Goal: Task Accomplishment & Management: Complete application form

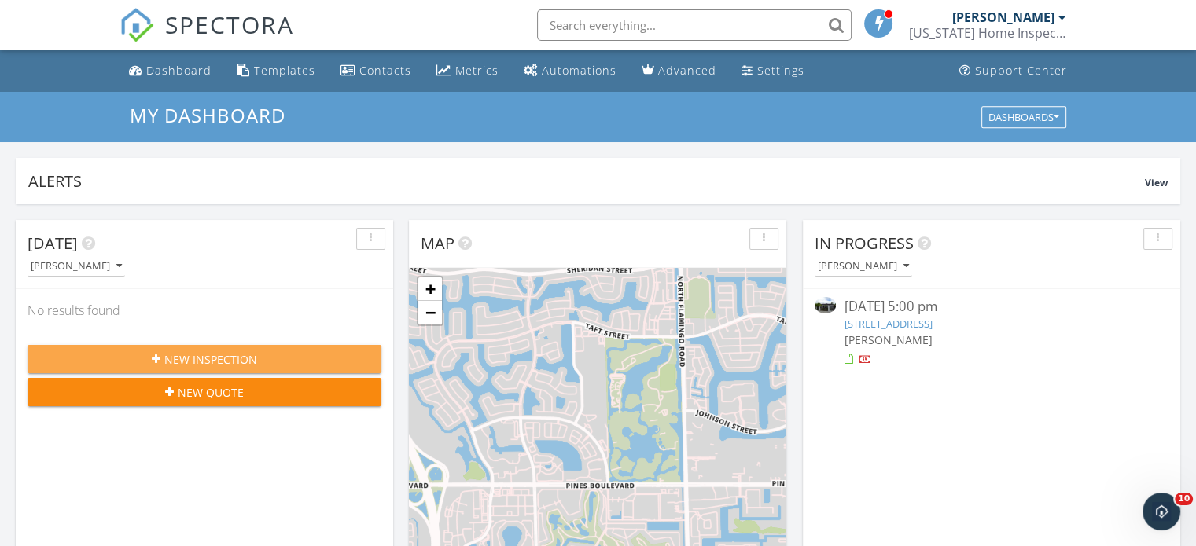
click at [231, 347] on button "New Inspection" at bounding box center [205, 359] width 354 height 28
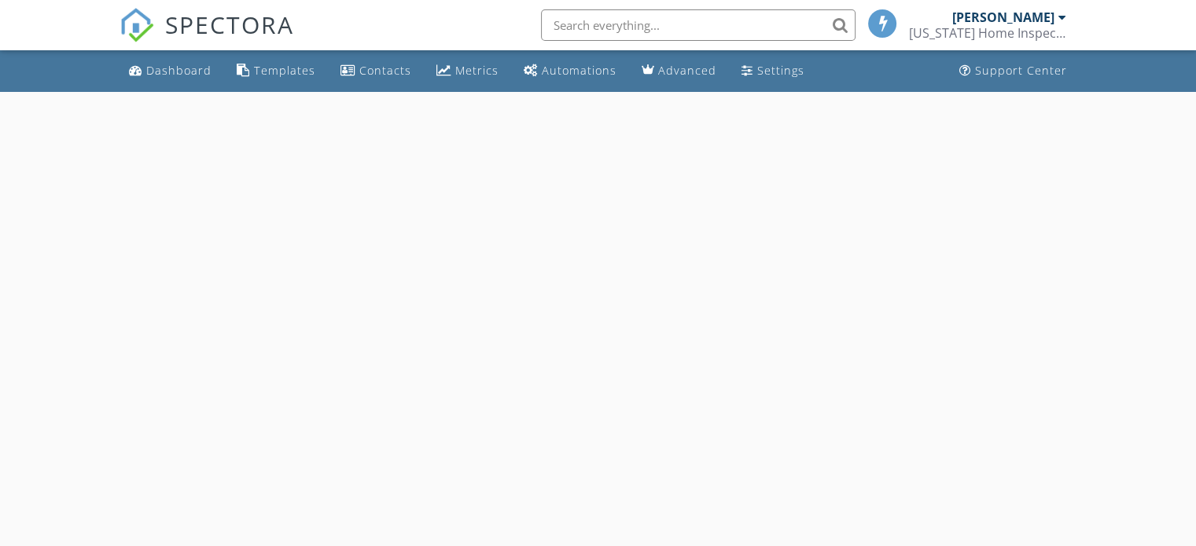
select select "8"
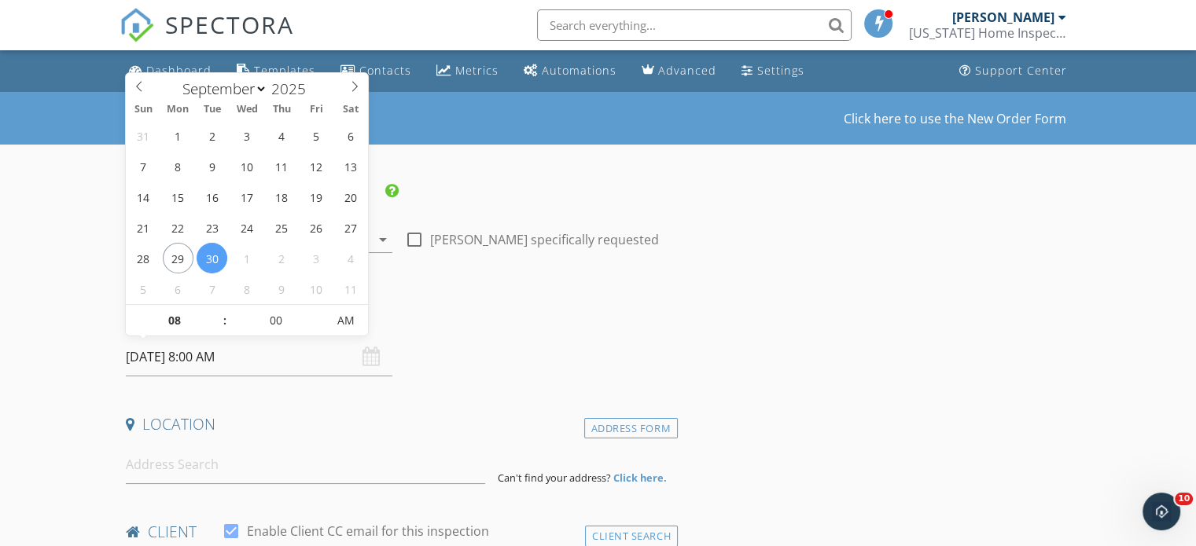
click at [282, 367] on input "09/30/2025 8:00 AM" at bounding box center [259, 357] width 266 height 39
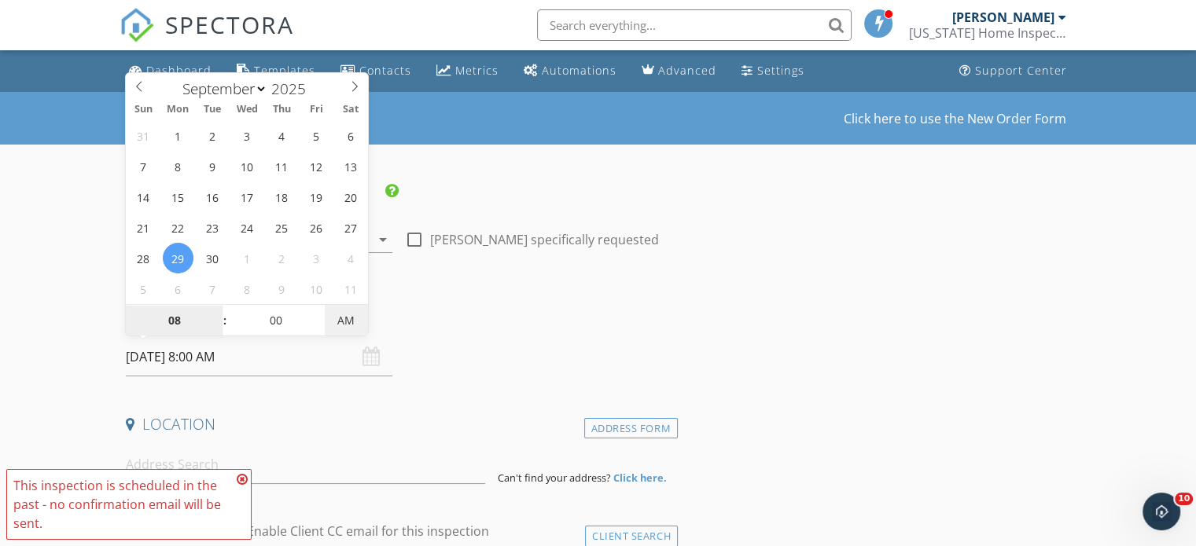
type input "09/29/2025 8:00 PM"
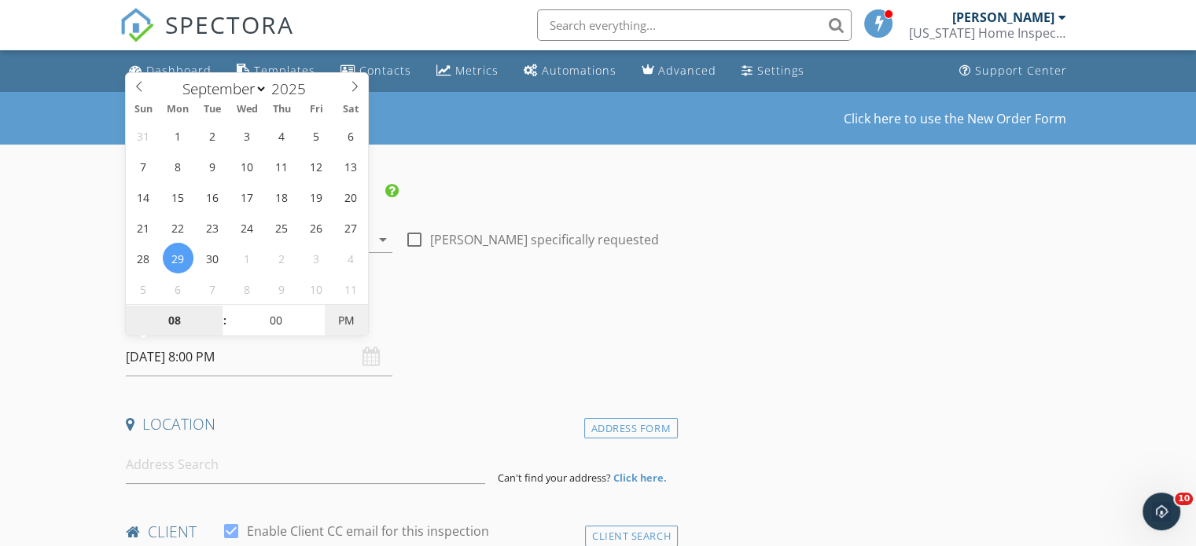
click at [337, 312] on span "PM" at bounding box center [346, 320] width 43 height 31
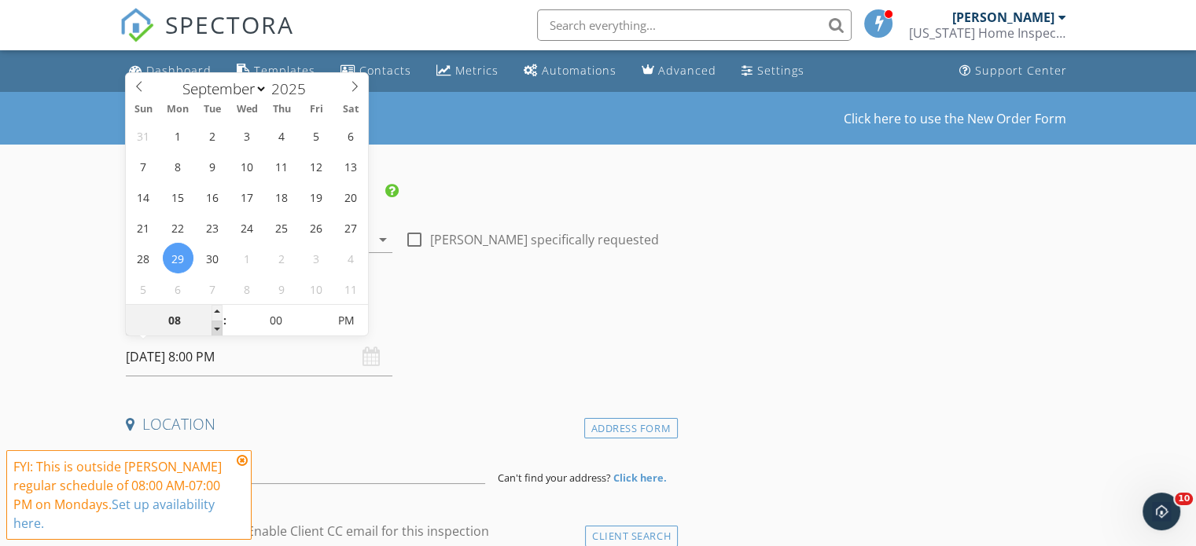
type input "07"
type input "[DATE] 7:00 PM"
click at [215, 325] on span at bounding box center [216, 329] width 11 height 16
type input "06"
type input "[DATE] 6:00 PM"
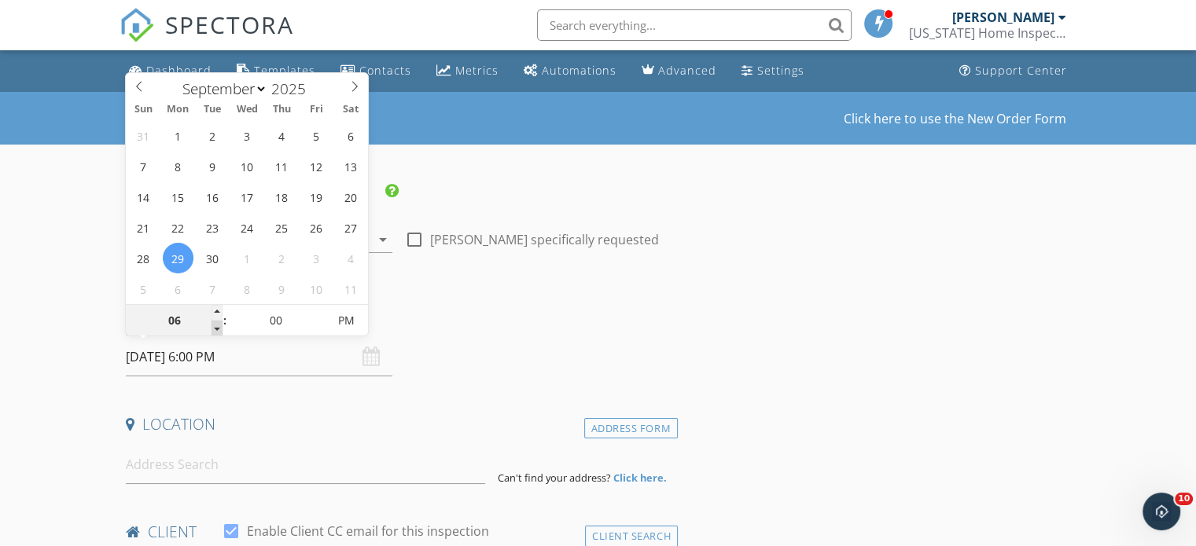
click at [215, 325] on span at bounding box center [216, 329] width 11 height 16
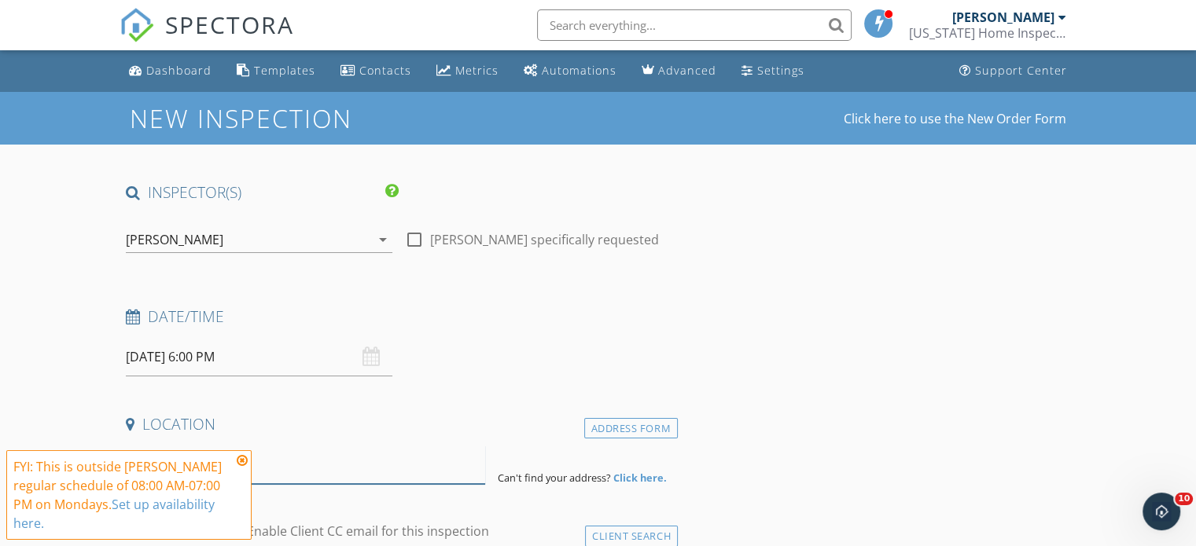
click at [358, 452] on input at bounding box center [305, 465] width 359 height 39
click at [243, 458] on icon at bounding box center [242, 460] width 11 height 13
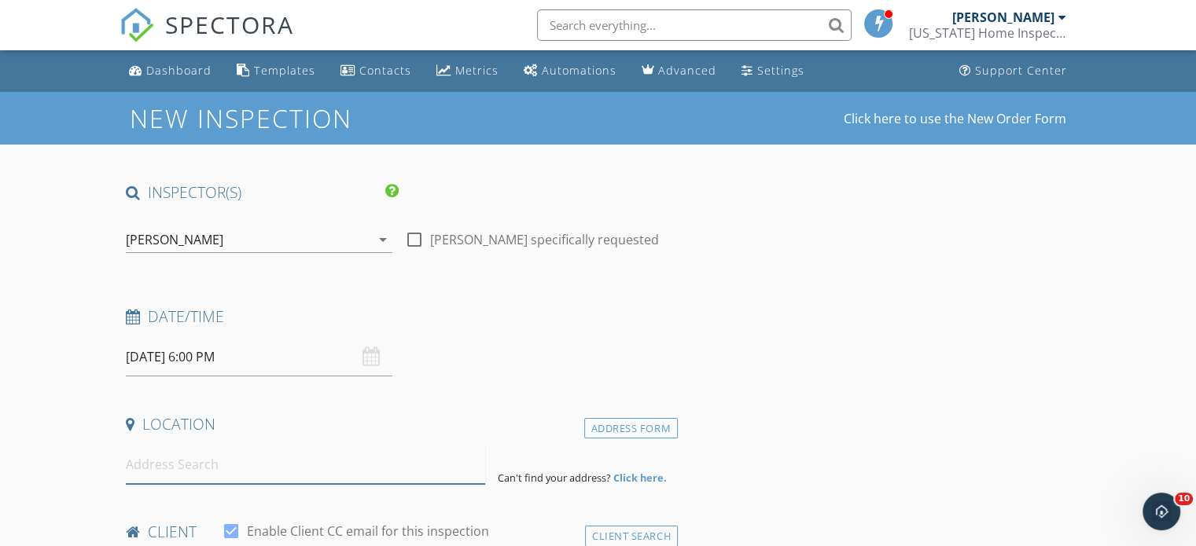
click at [239, 469] on input at bounding box center [305, 465] width 359 height 39
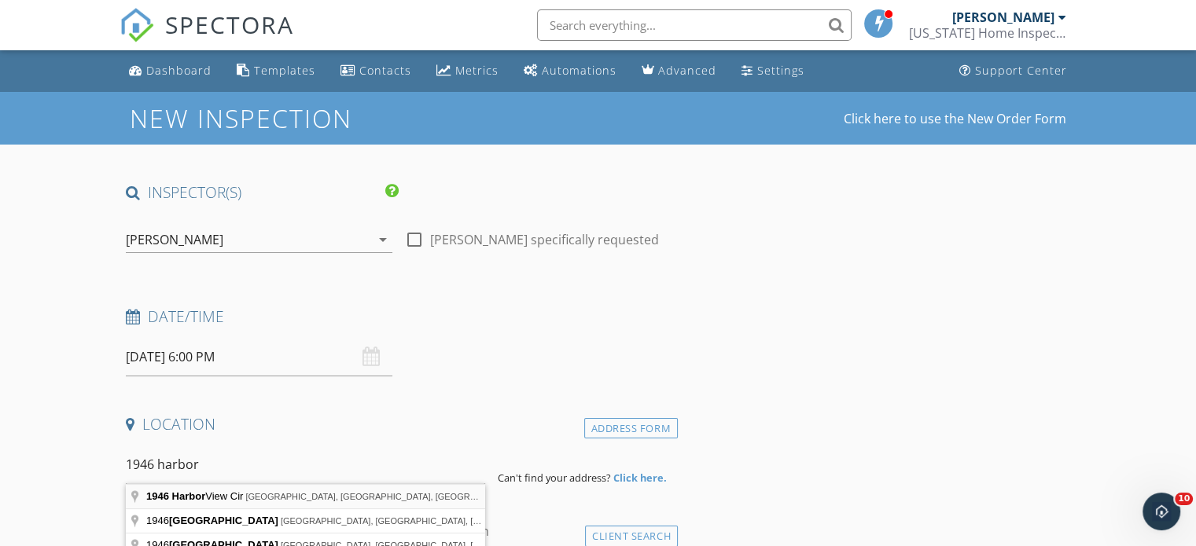
type input "1946 Harbor View Cir, Weston, FL, USA"
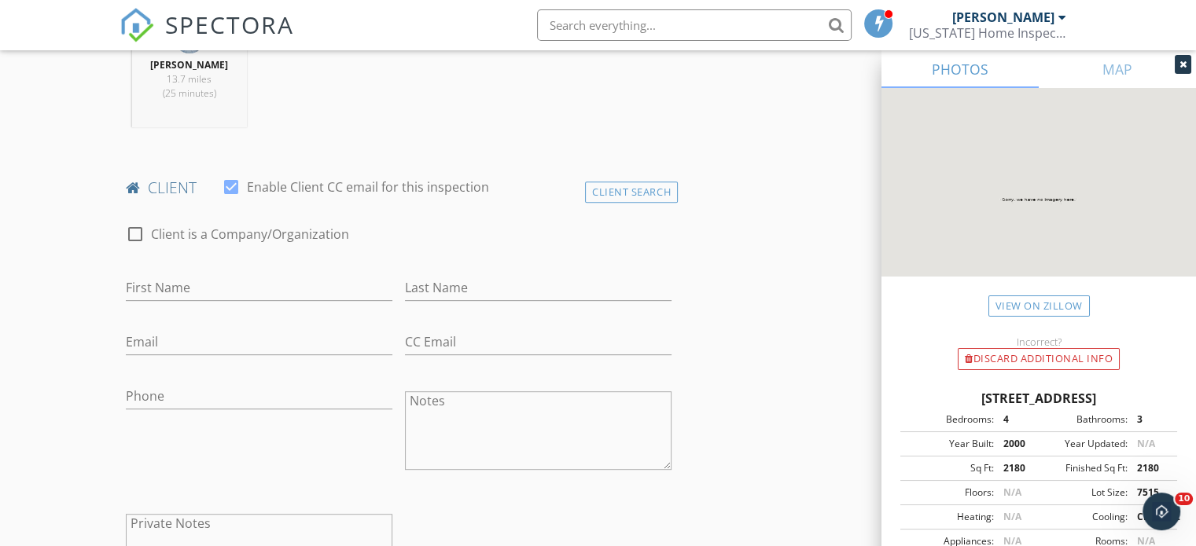
scroll to position [673, 0]
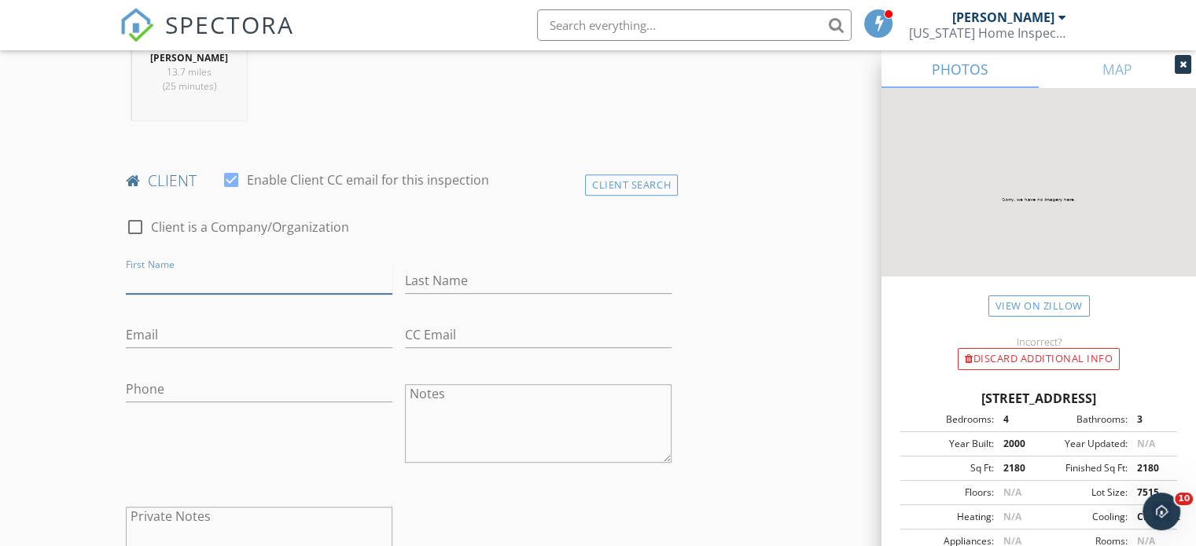
click at [267, 278] on input "First Name" at bounding box center [259, 281] width 266 height 26
type input "[PERSON_NAME]"
type input "Acala"
click at [219, 343] on input "Email" at bounding box center [259, 335] width 266 height 26
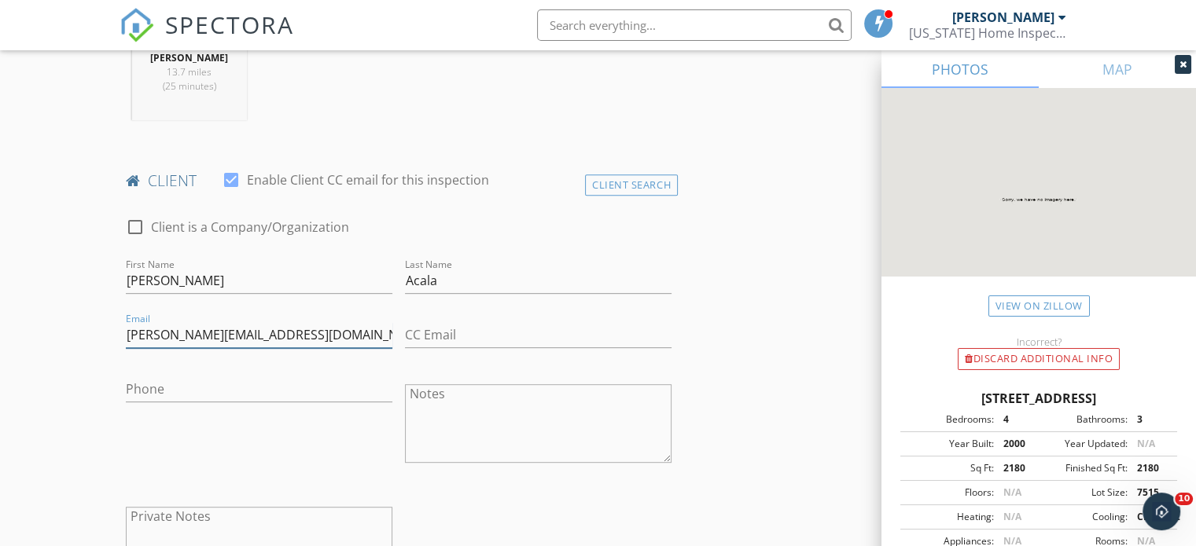
type input "[PERSON_NAME][EMAIL_ADDRESS][DOMAIN_NAME]"
click at [226, 391] on input "Phone" at bounding box center [259, 390] width 266 height 26
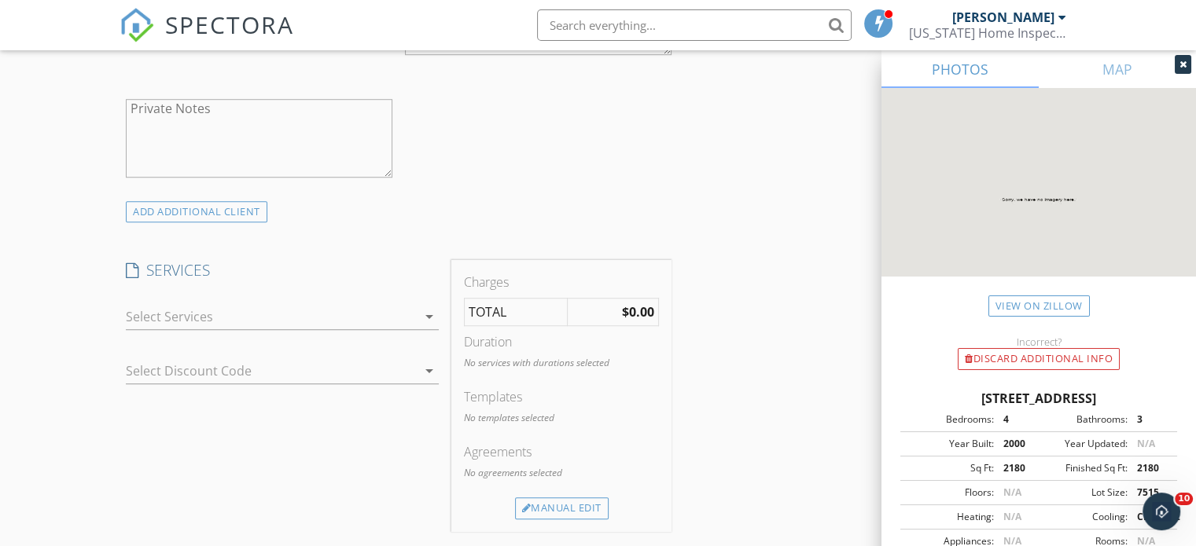
scroll to position [1091, 0]
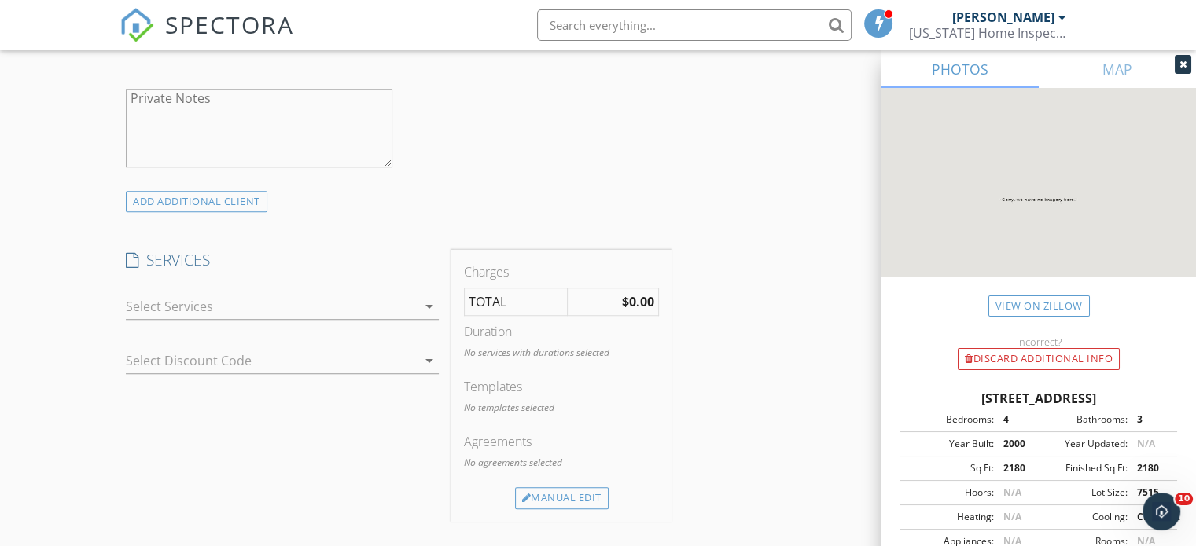
type input "[PHONE_NUMBER]"
click at [340, 303] on div at bounding box center [271, 306] width 291 height 25
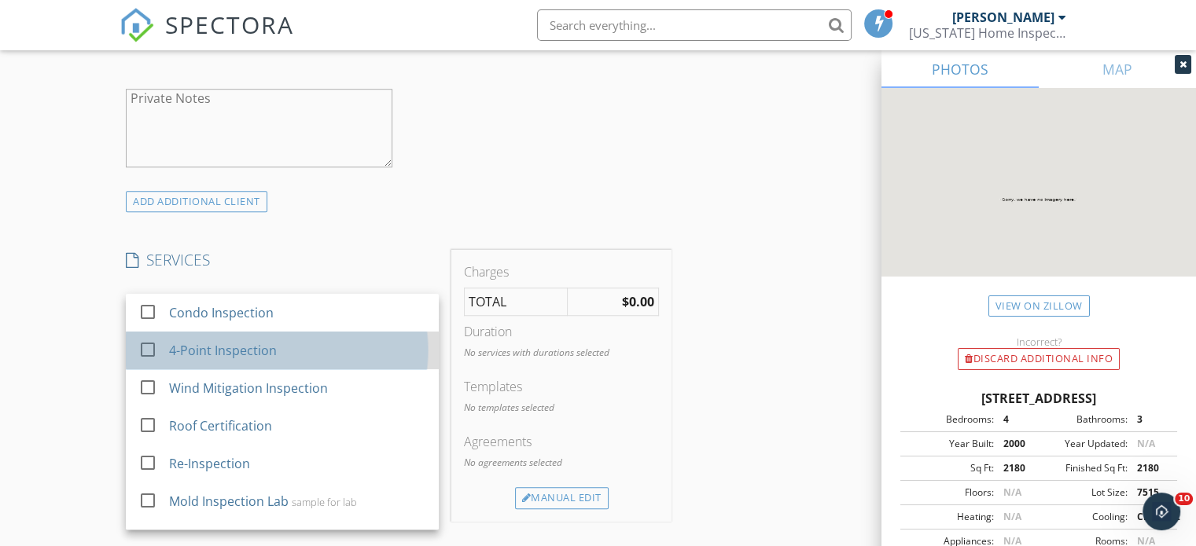
click at [286, 348] on div "4-Point Inspection" at bounding box center [298, 350] width 258 height 31
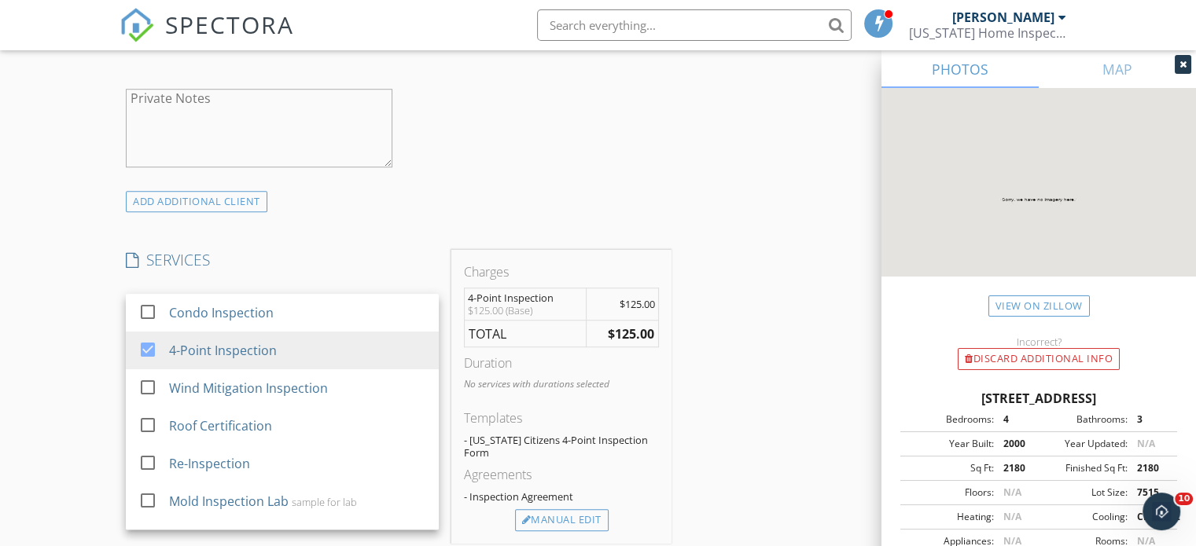
click at [425, 242] on div "INSPECTOR(S) check_box Frederick Munoz PRIMARY Frederick Munoz arrow_drop_down …" at bounding box center [398, 345] width 558 height 2508
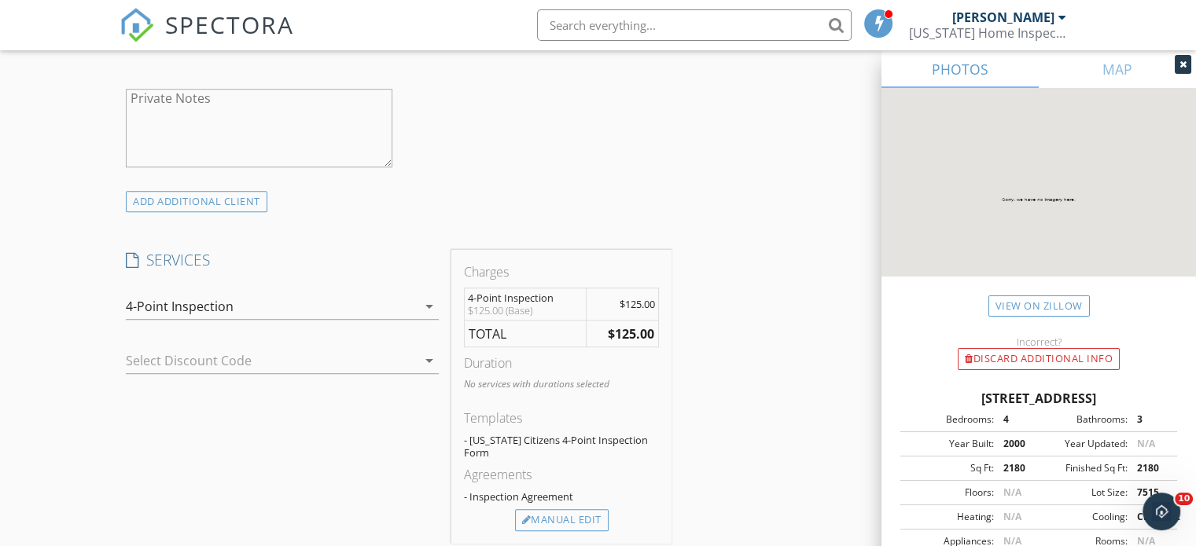
click at [322, 304] on div "4-Point Inspection" at bounding box center [271, 306] width 291 height 25
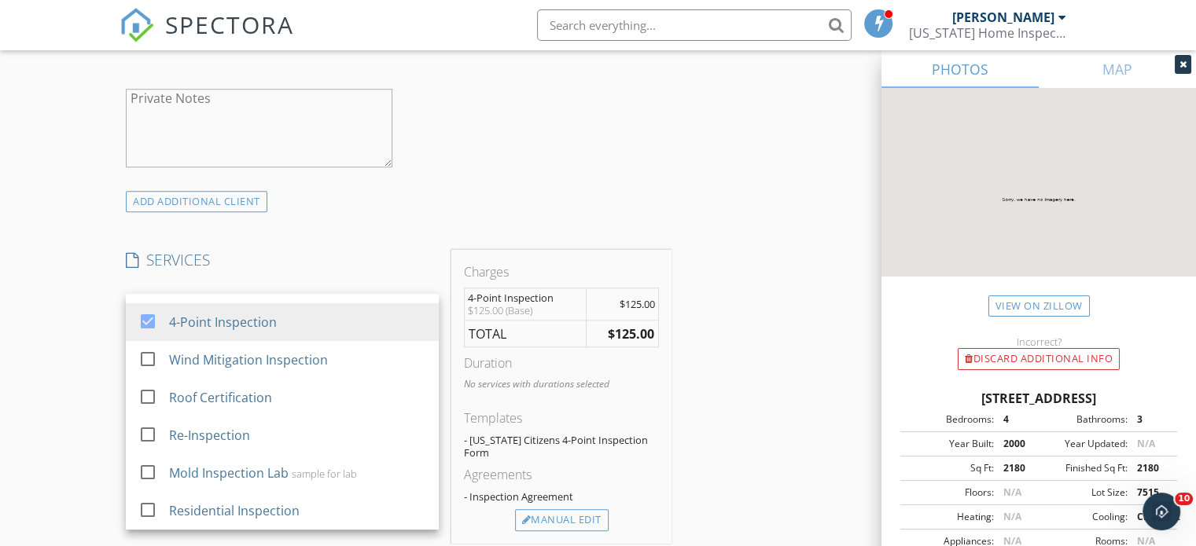
scroll to position [0, 0]
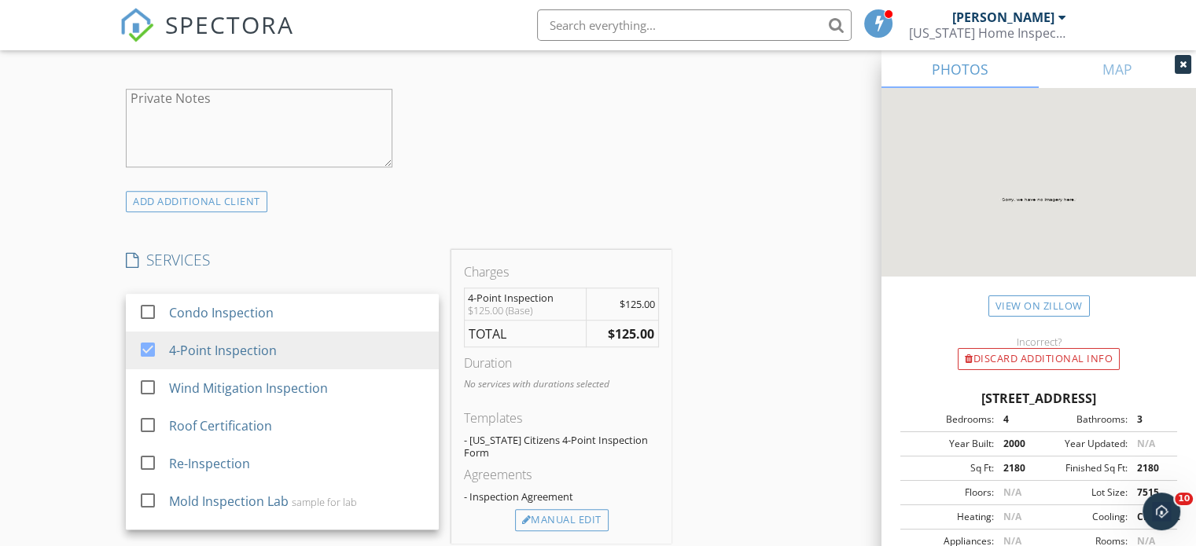
click at [374, 169] on div "Private Notes" at bounding box center [259, 128] width 266 height 94
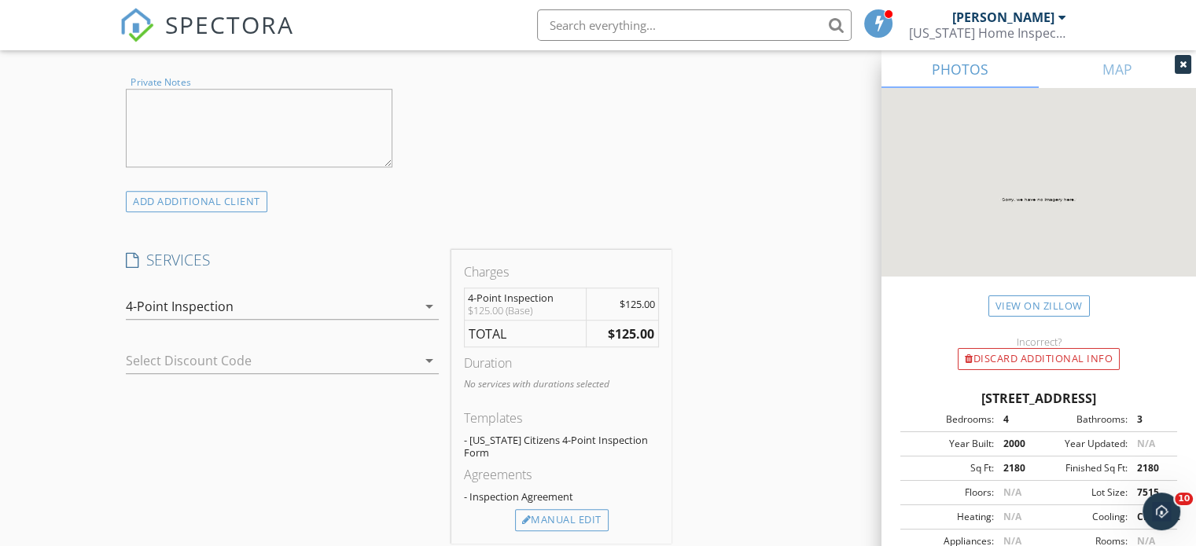
click at [255, 366] on div at bounding box center [260, 360] width 269 height 25
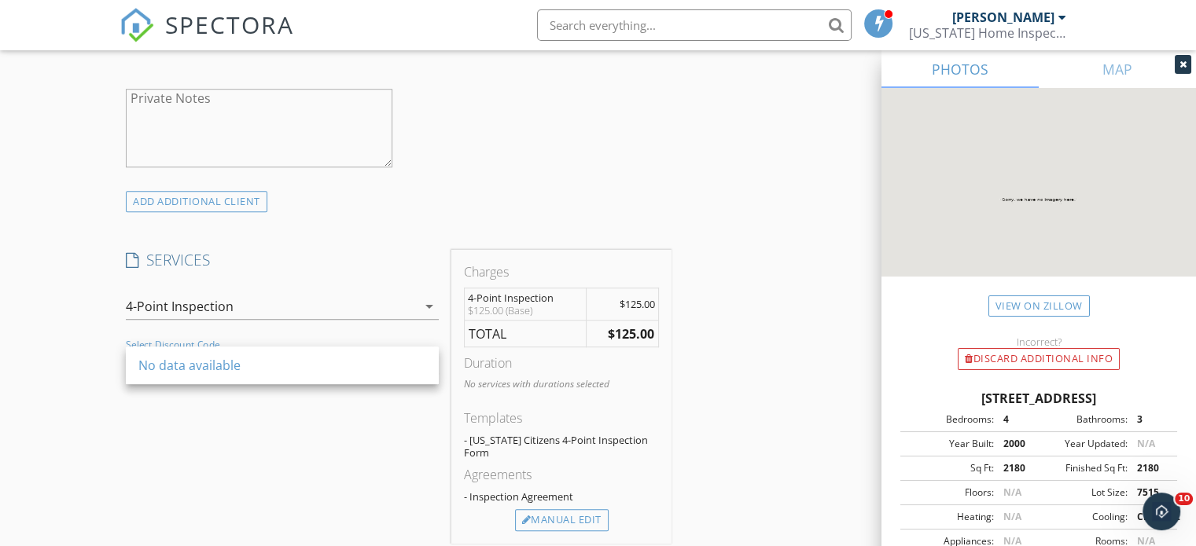
click at [465, 200] on div "ADD ADDITIONAL client" at bounding box center [398, 201] width 558 height 21
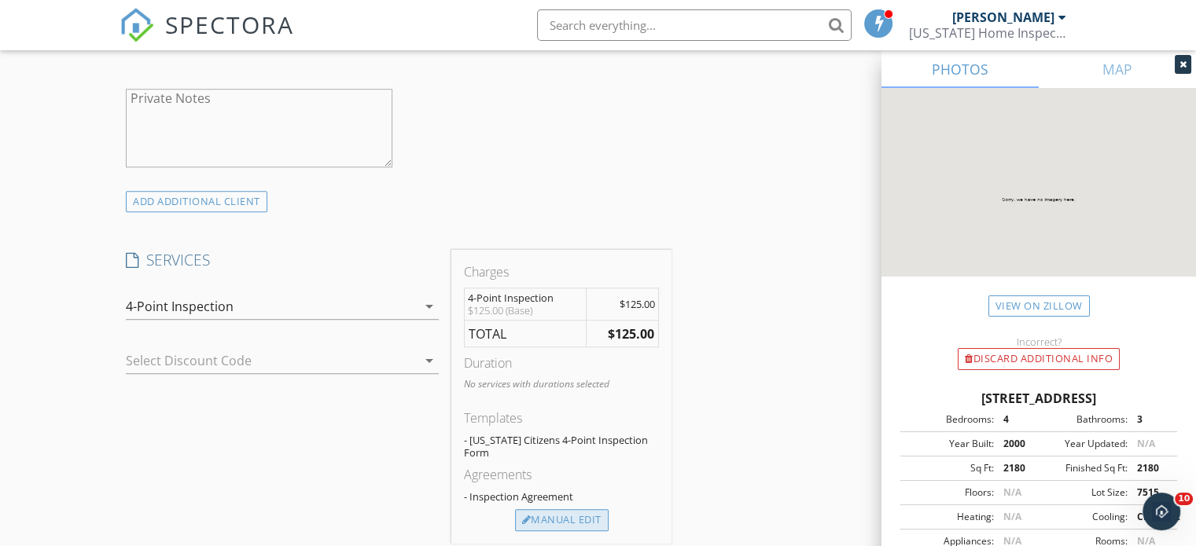
click at [531, 509] on div "Manual Edit" at bounding box center [562, 520] width 94 height 22
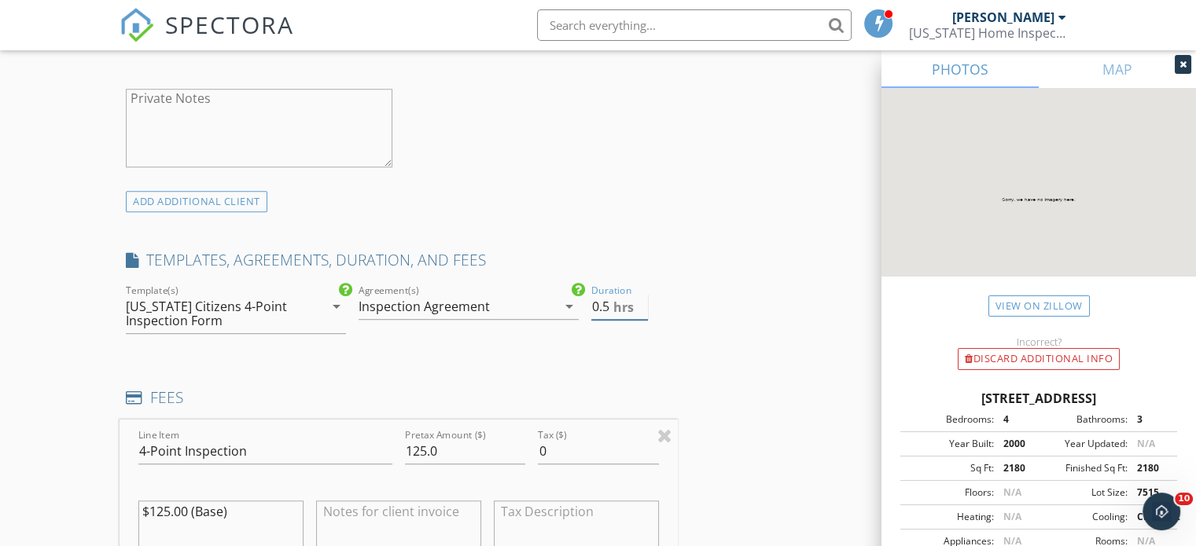
click at [642, 298] on input "0.5" at bounding box center [619, 307] width 57 height 26
type input "1"
click at [642, 298] on input "1" at bounding box center [619, 307] width 57 height 26
drag, startPoint x: 488, startPoint y: 448, endPoint x: 289, endPoint y: 452, distance: 198.9
click at [289, 452] on div "Line Item 4-Point Inspection Pretax Amount ($) 125.0 Tax ($) 0 $125.00 (Base)" at bounding box center [398, 514] width 558 height 189
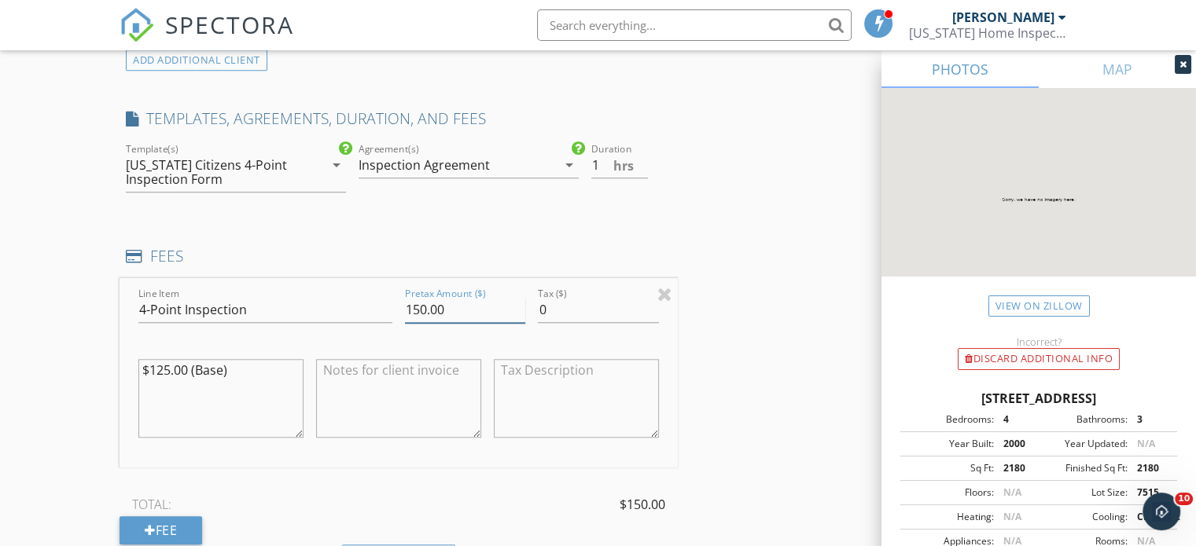
scroll to position [1229, 0]
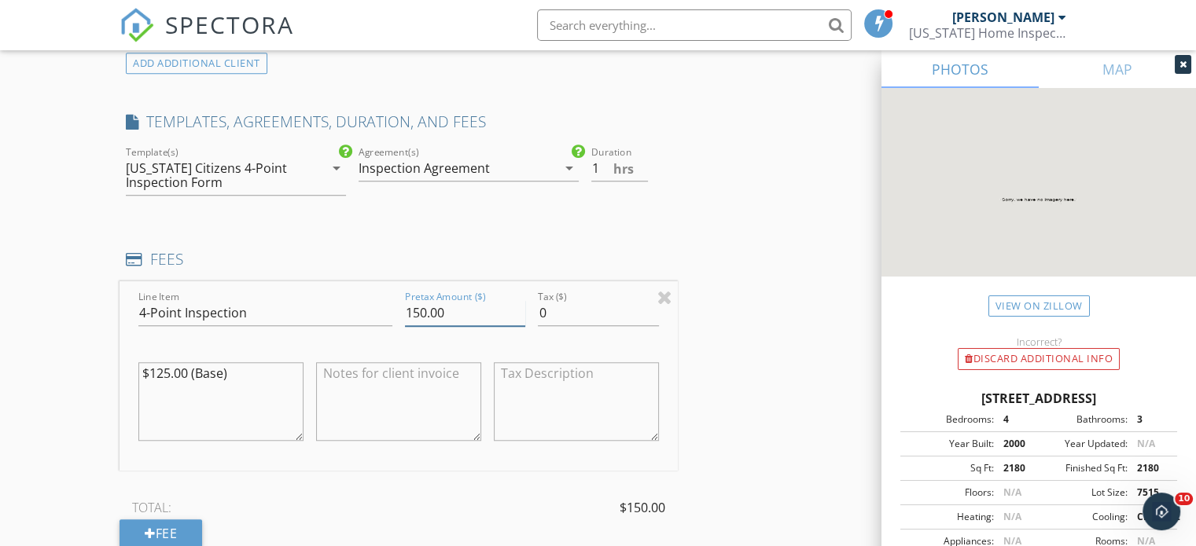
type input "150.00"
click at [293, 189] on div "[US_STATE] Citizens 4-Point Inspection Form" at bounding box center [225, 175] width 198 height 39
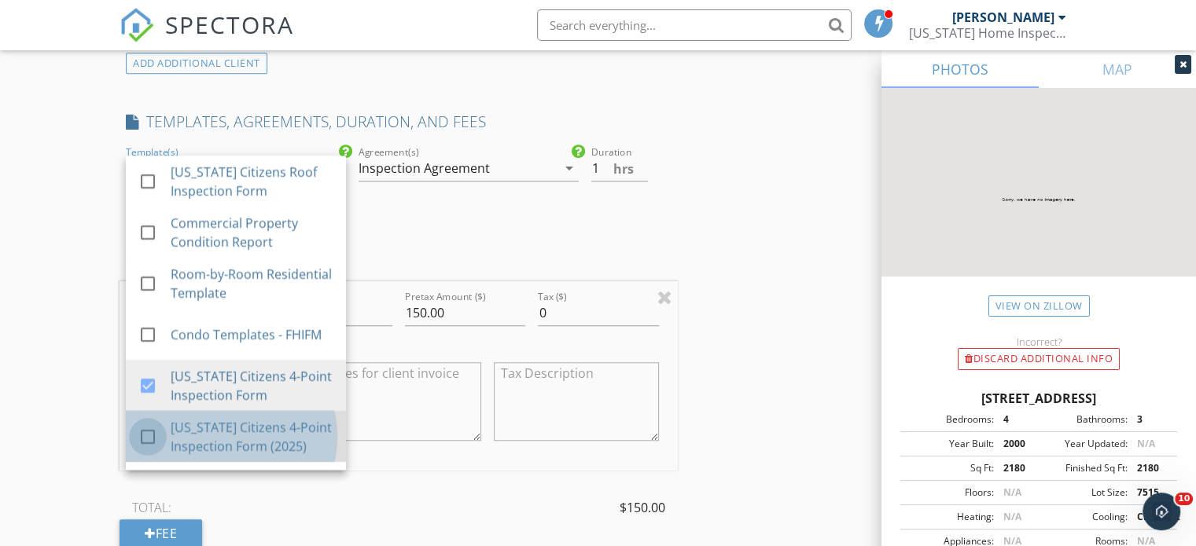
click at [145, 436] on div at bounding box center [147, 437] width 27 height 27
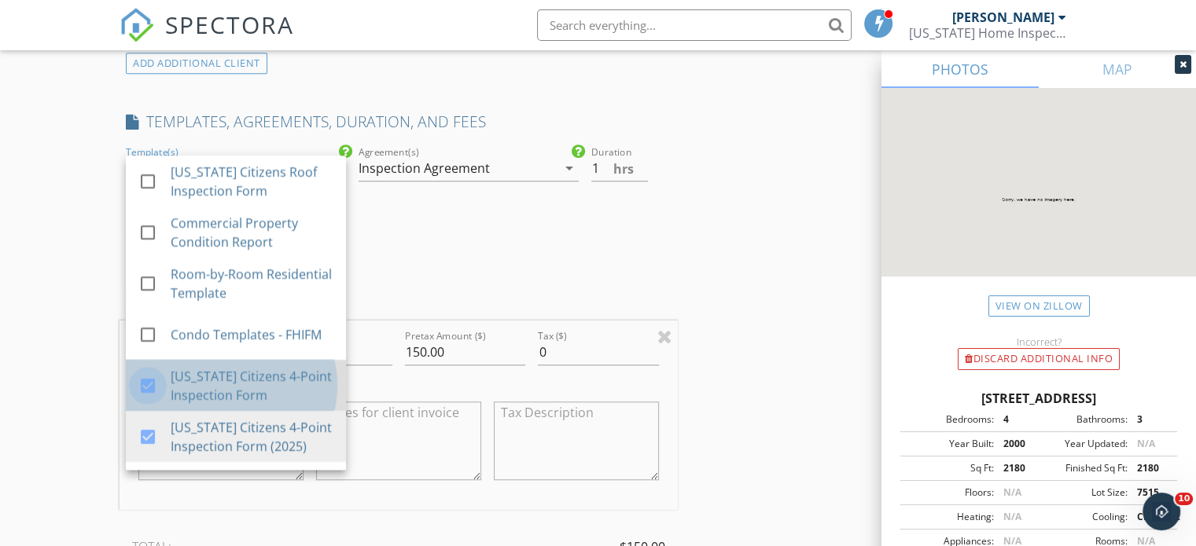
click at [147, 393] on div at bounding box center [147, 386] width 27 height 27
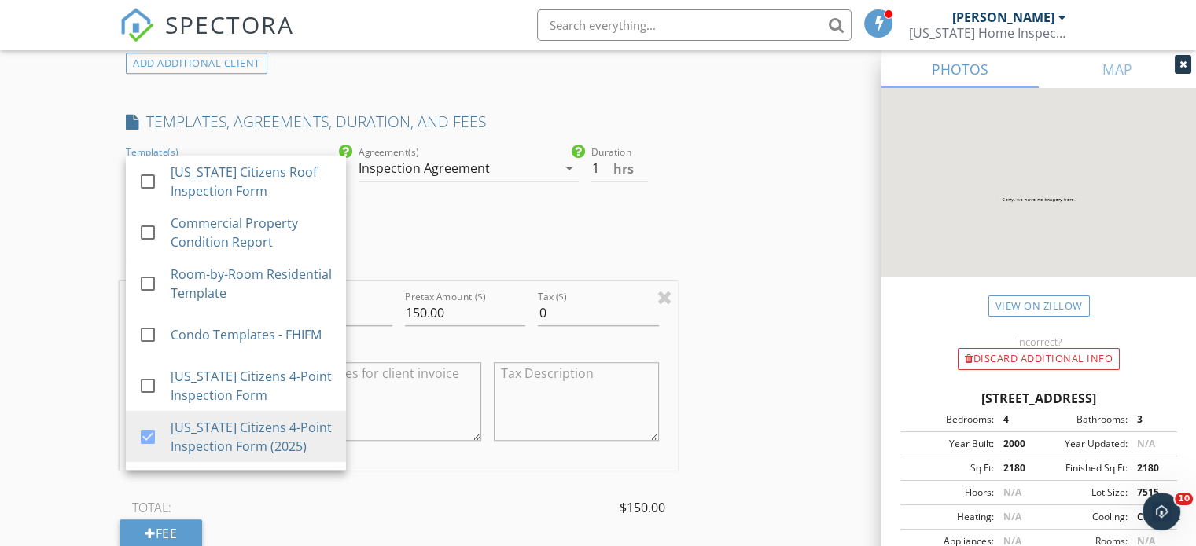
click at [817, 362] on div "INSPECTOR(S) check_box Frederick Munoz PRIMARY Frederick Munoz arrow_drop_down …" at bounding box center [597, 334] width 957 height 2763
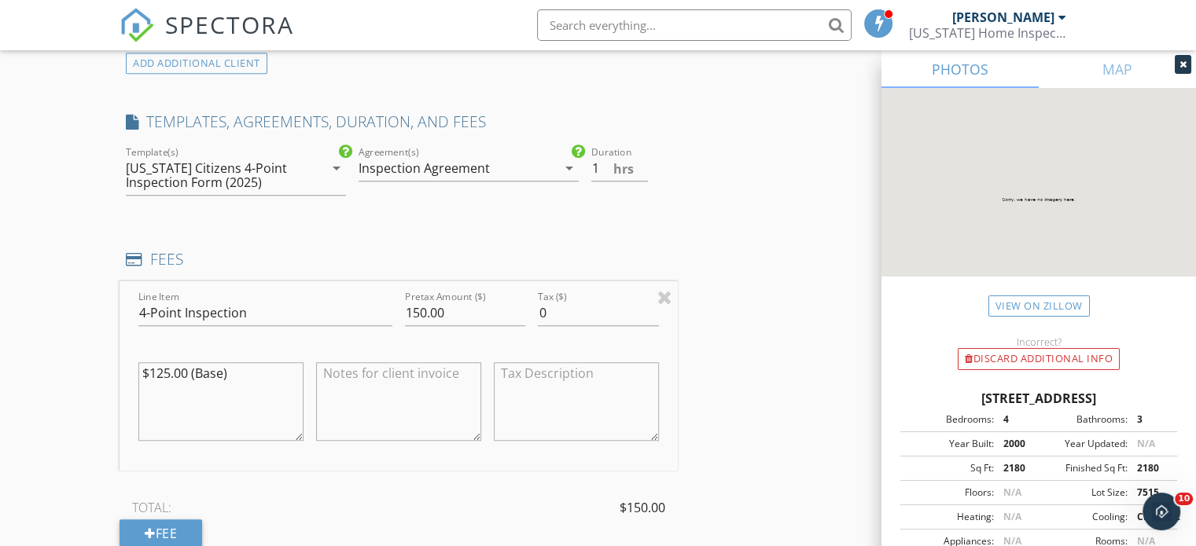
click at [492, 169] on div "Inspection Agreement" at bounding box center [457, 168] width 198 height 25
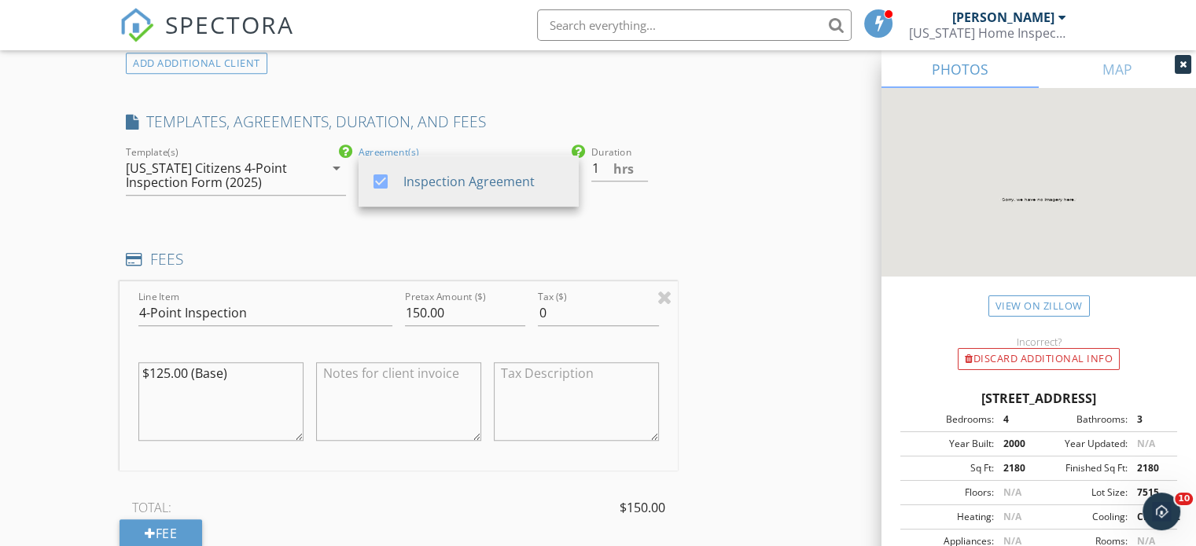
click at [492, 169] on div "check_box Inspection Agreement" at bounding box center [468, 181] width 195 height 39
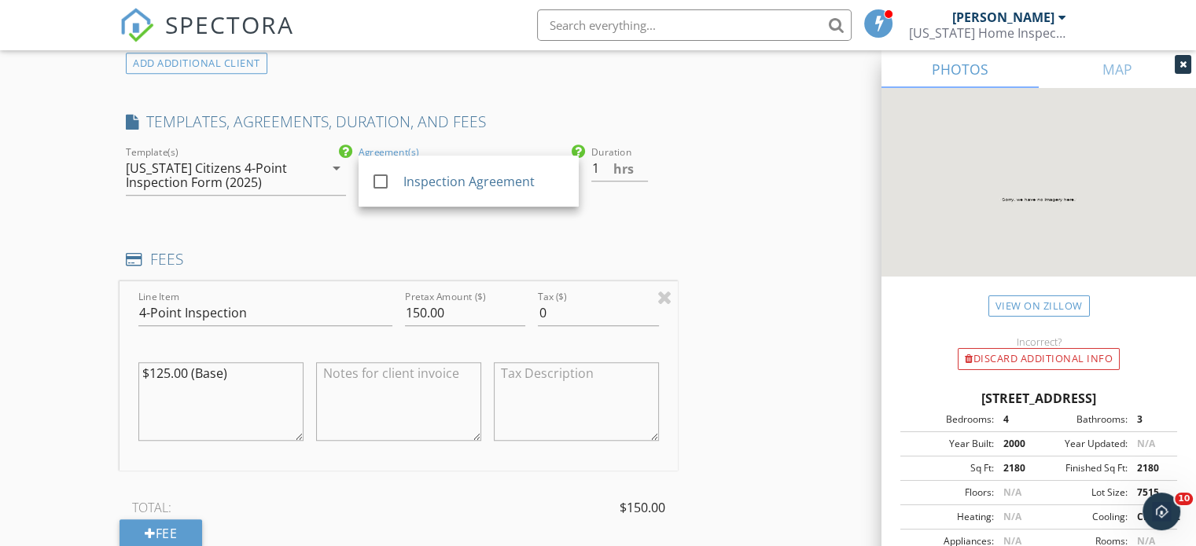
click at [786, 302] on div "INSPECTOR(S) check_box Frederick Munoz PRIMARY Frederick Munoz arrow_drop_down …" at bounding box center [597, 334] width 957 height 2763
click at [425, 166] on div at bounding box center [457, 168] width 198 height 25
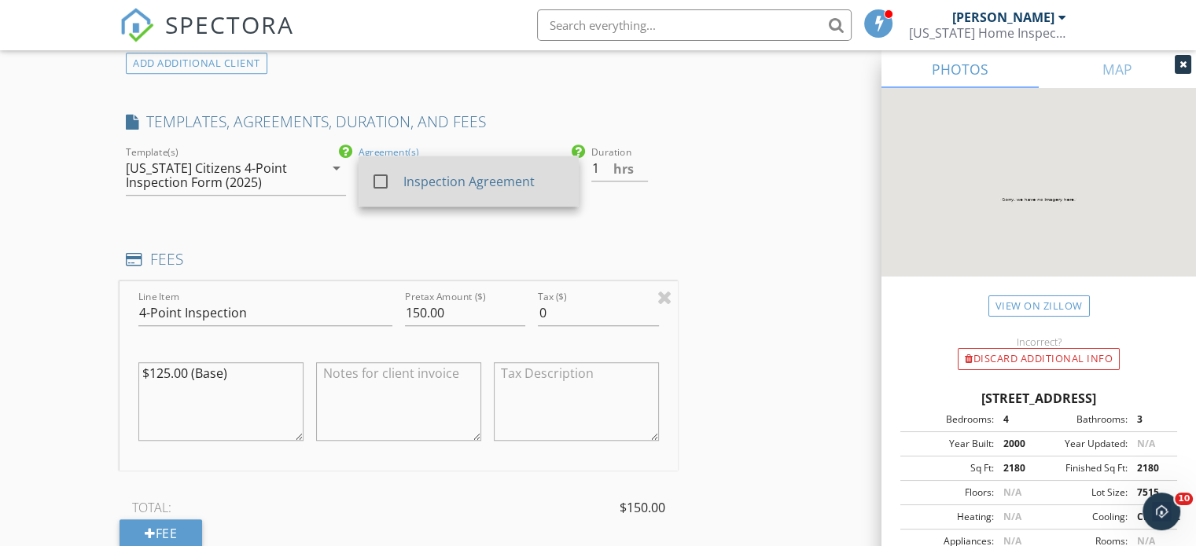
click at [374, 182] on div at bounding box center [380, 181] width 27 height 27
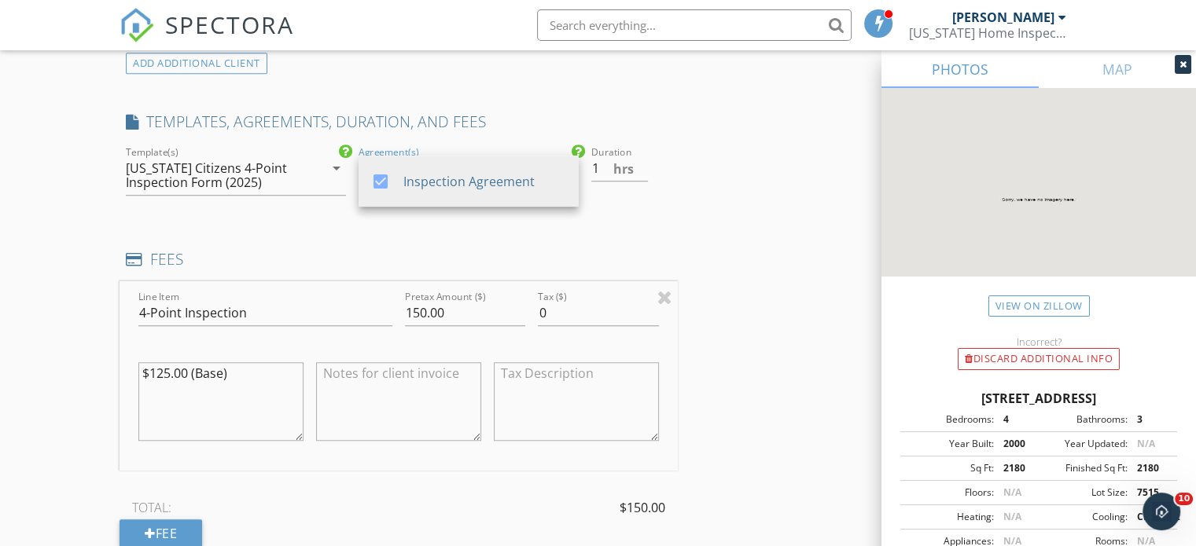
click at [802, 344] on div "INSPECTOR(S) check_box Frederick Munoz PRIMARY Frederick Munoz arrow_drop_down …" at bounding box center [597, 334] width 957 height 2763
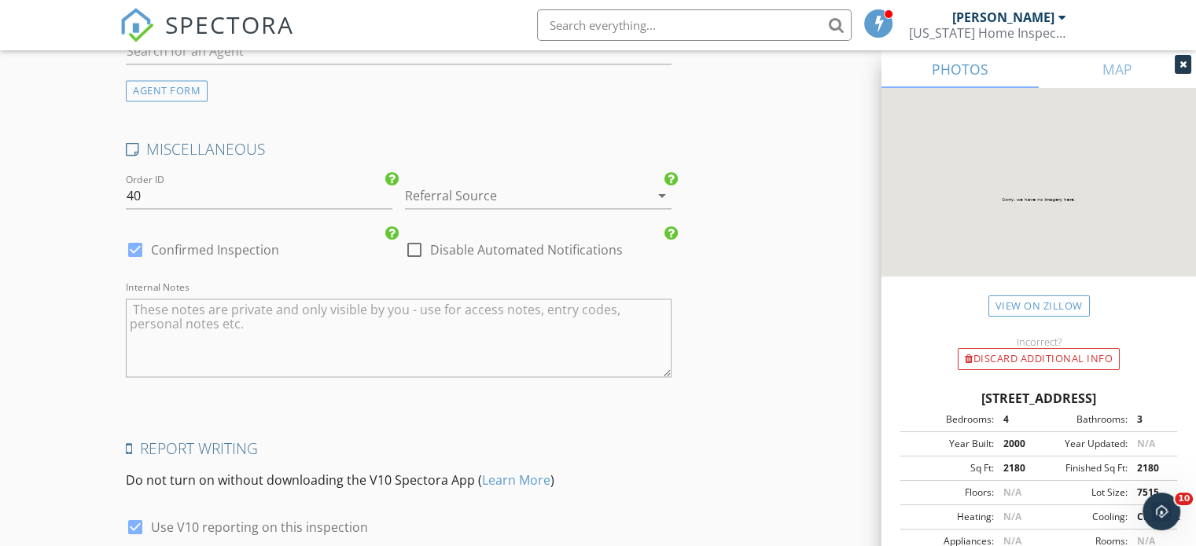
scroll to position [2433, 0]
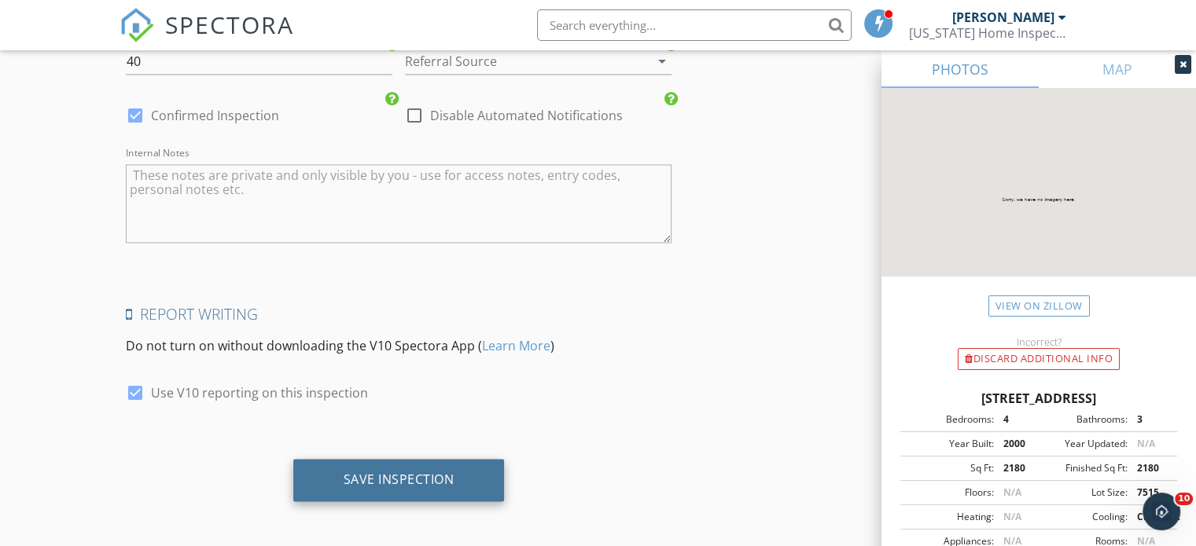
click at [454, 475] on div "Save Inspection" at bounding box center [398, 480] width 211 height 42
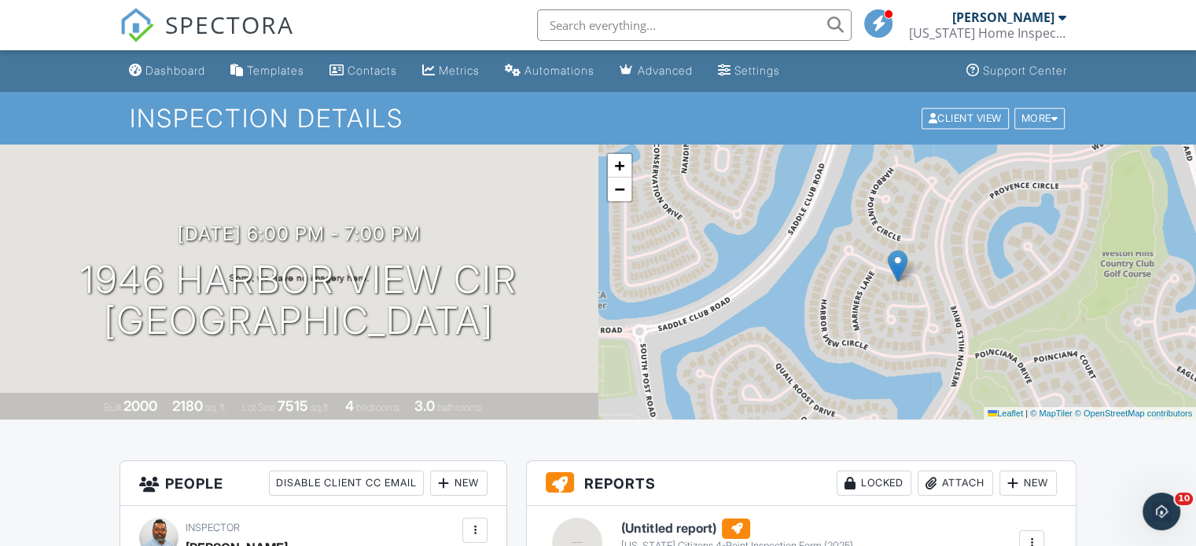
click at [996, 31] on div "[US_STATE] Home Inspections FM" at bounding box center [987, 33] width 157 height 16
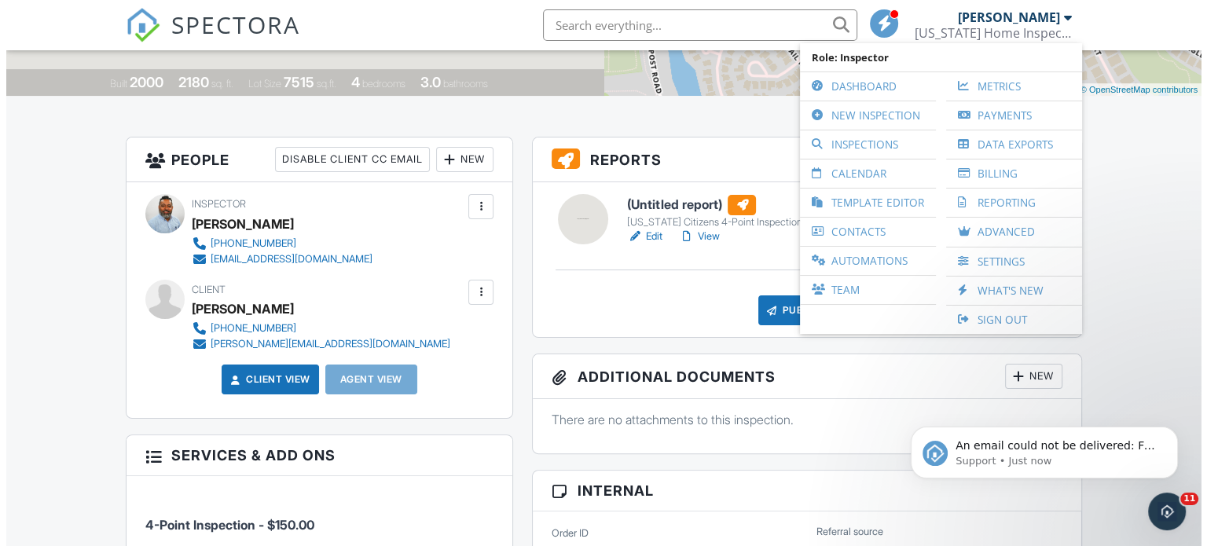
scroll to position [305, 0]
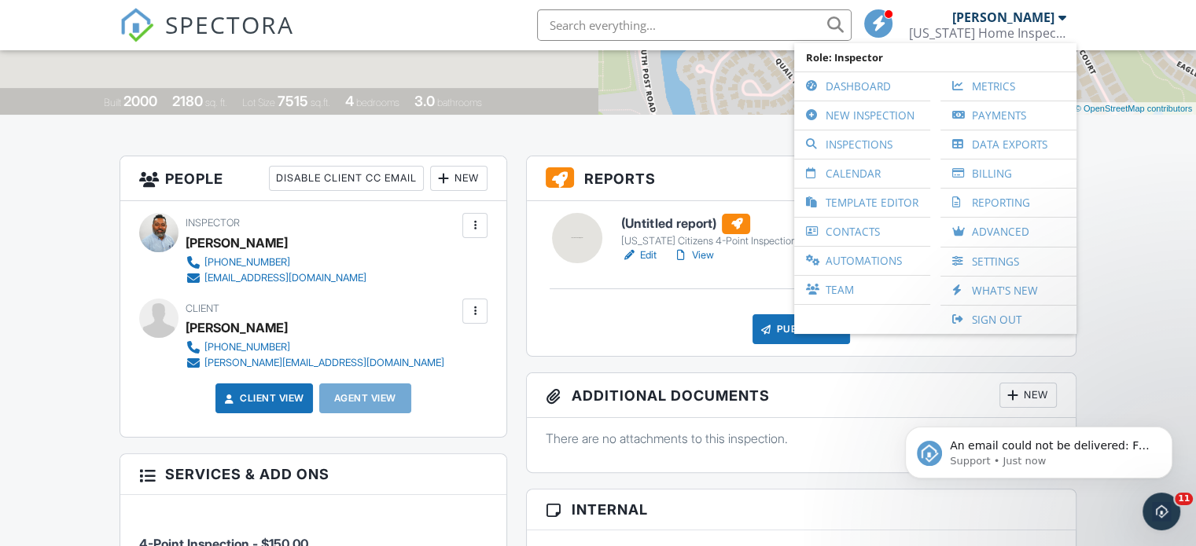
click at [477, 317] on div at bounding box center [475, 311] width 16 height 16
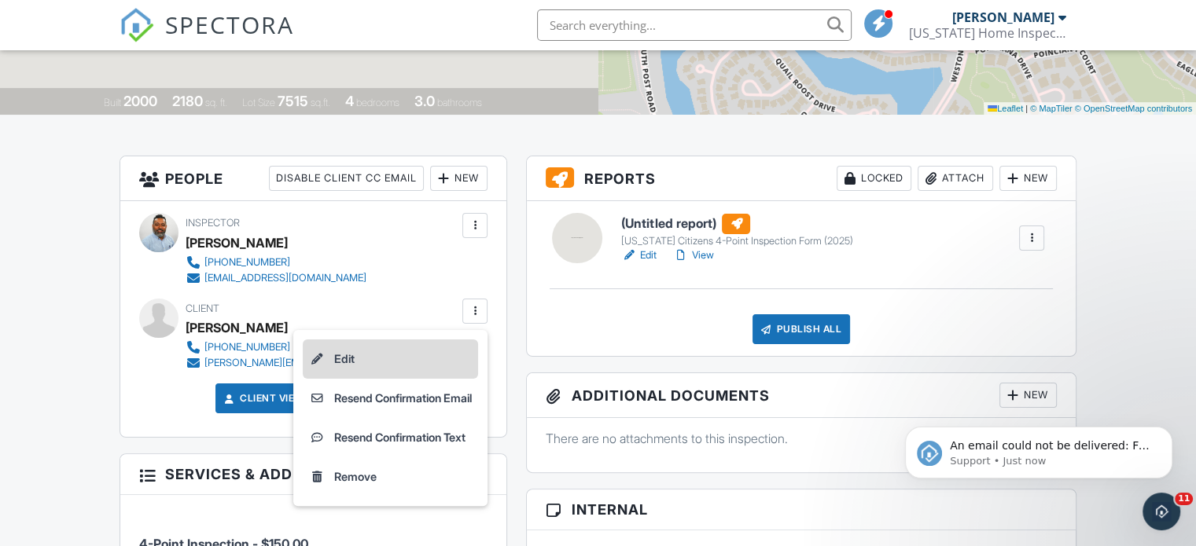
click at [360, 365] on li "Edit" at bounding box center [390, 359] width 175 height 39
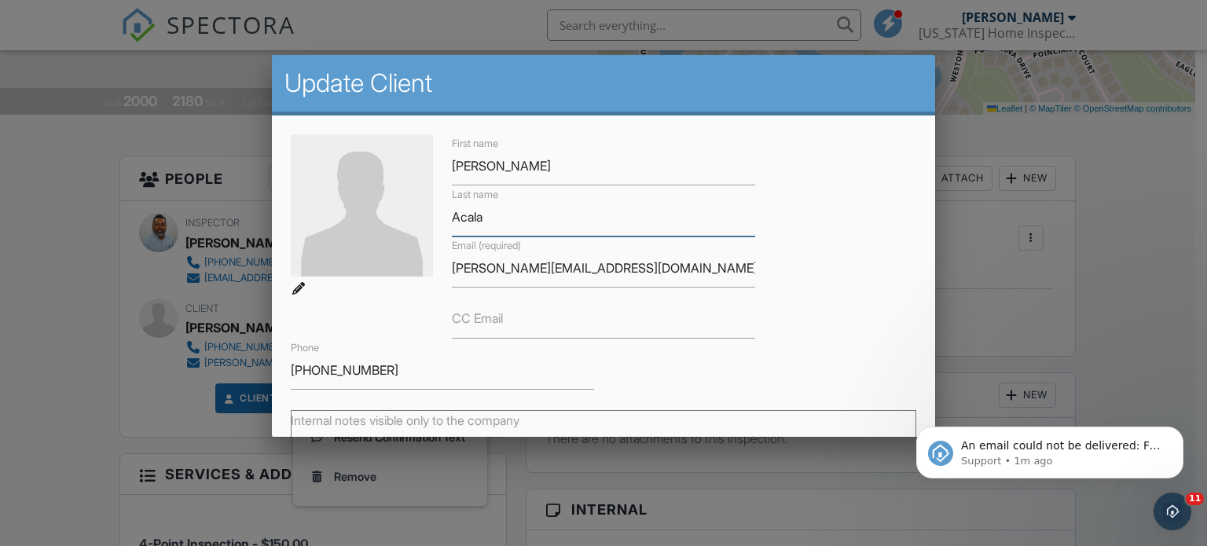
click at [463, 217] on input "Acala" at bounding box center [603, 217] width 303 height 39
click at [459, 217] on input "Acala" at bounding box center [603, 217] width 303 height 39
type input "[PERSON_NAME]"
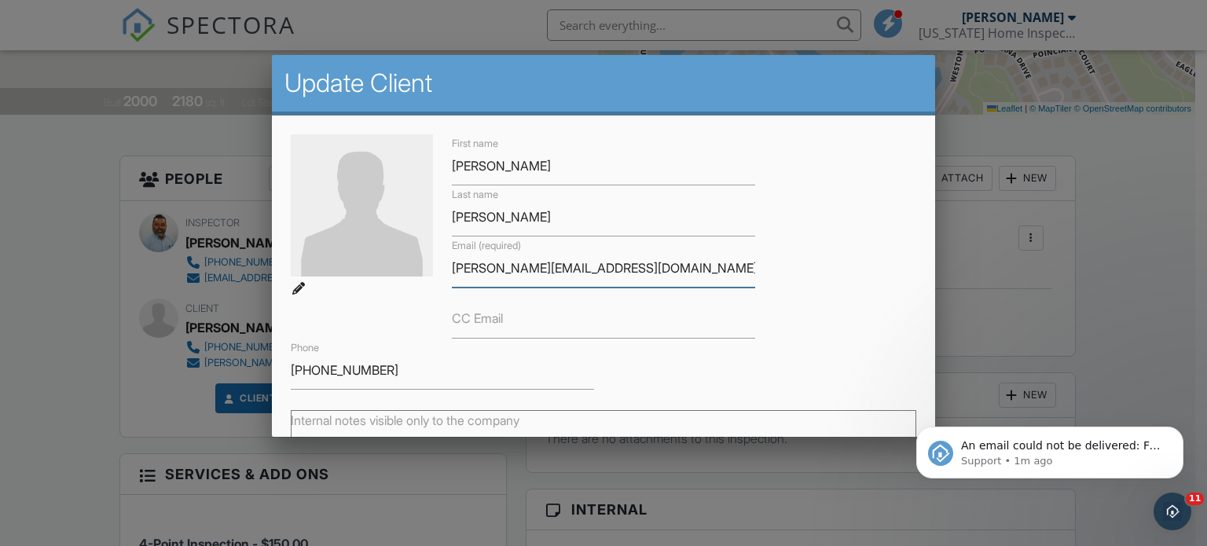
click at [497, 266] on input "[PERSON_NAME][EMAIL_ADDRESS][DOMAIN_NAME]" at bounding box center [603, 268] width 303 height 39
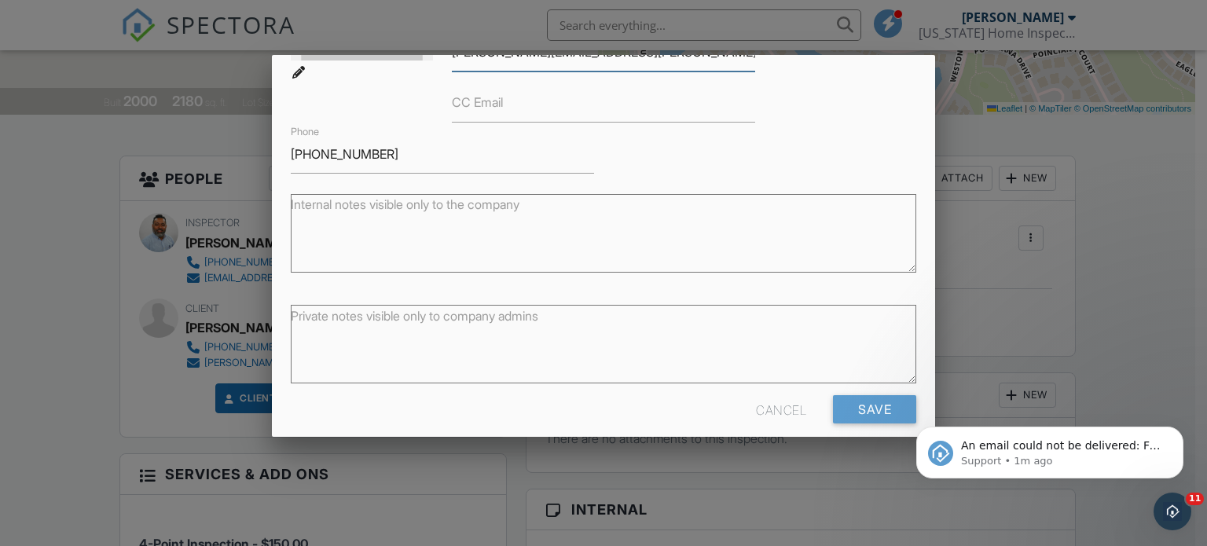
scroll to position [233, 0]
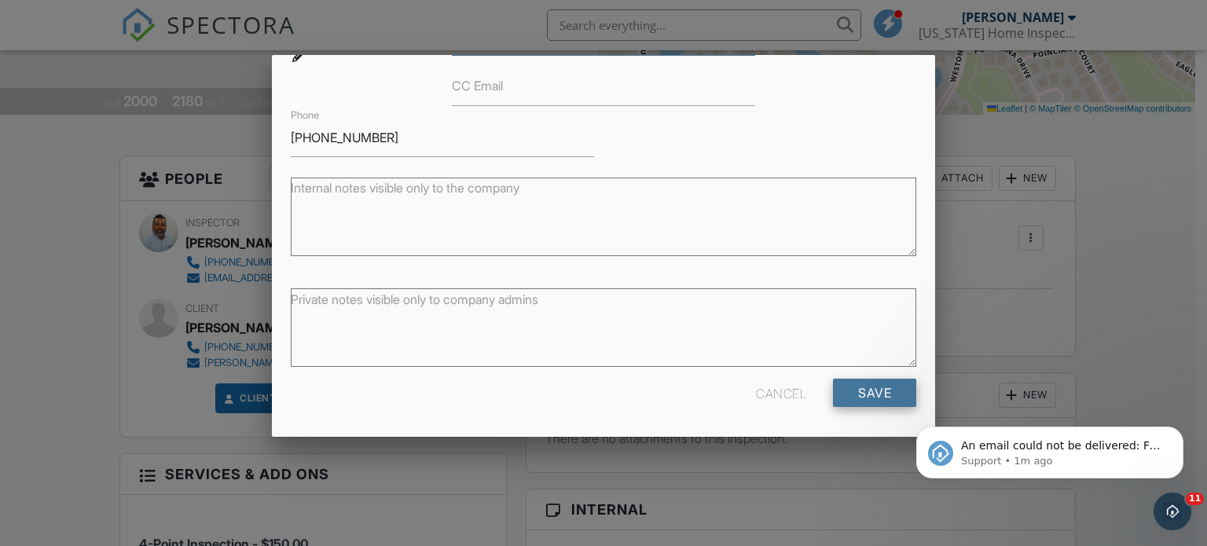
type input "[PERSON_NAME][EMAIL_ADDRESS][PERSON_NAME][DOMAIN_NAME]"
click at [871, 388] on input "Save" at bounding box center [874, 393] width 83 height 28
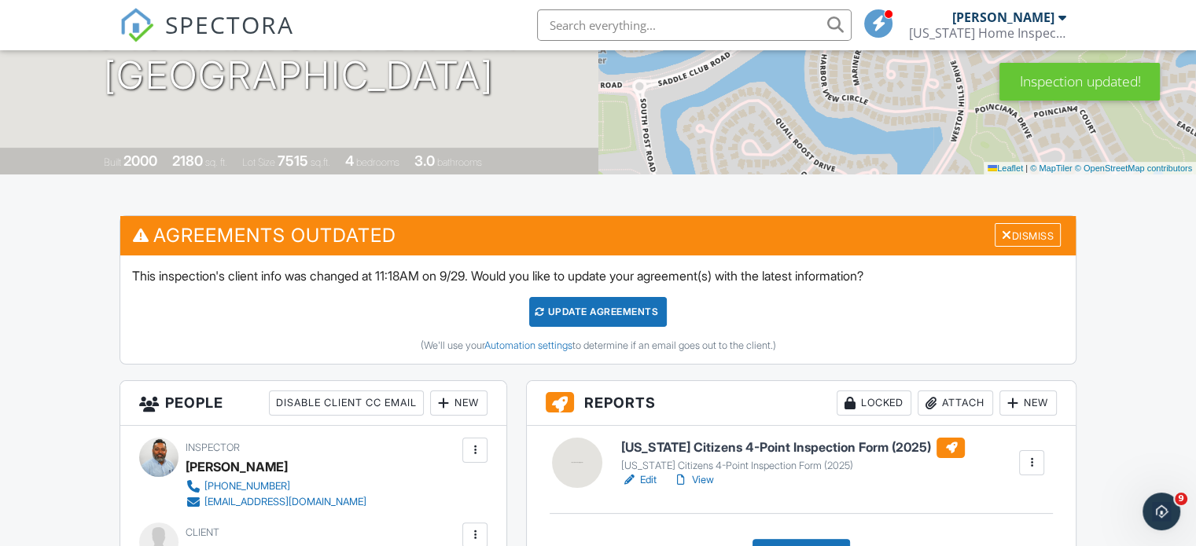
click at [616, 311] on div "Update Agreements" at bounding box center [598, 312] width 138 height 30
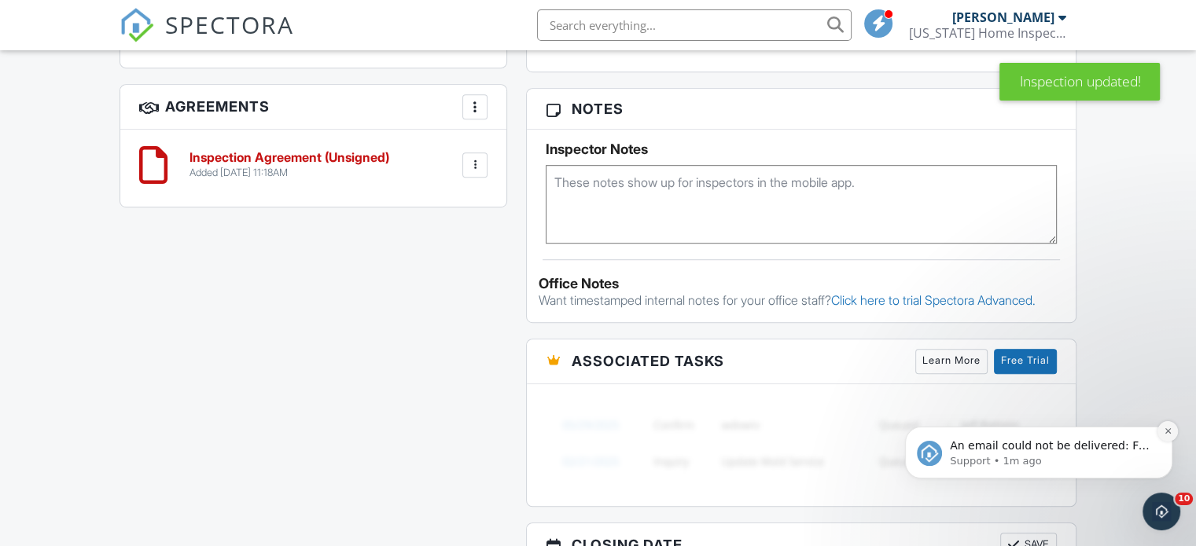
click at [1166, 430] on icon "Dismiss notification" at bounding box center [1167, 431] width 6 height 6
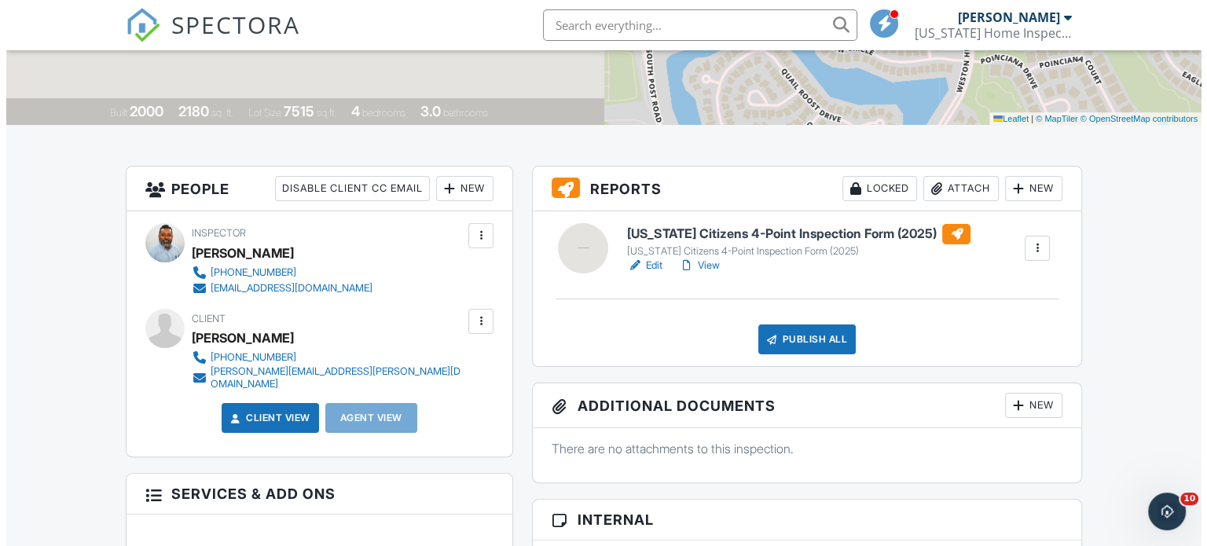
scroll to position [285, 0]
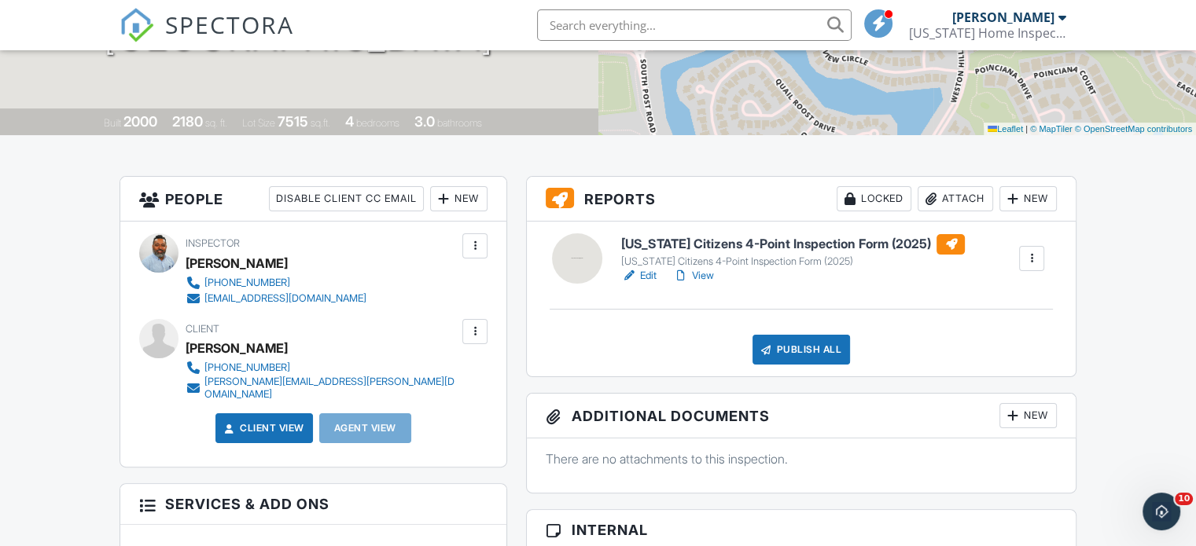
click at [478, 325] on div at bounding box center [475, 332] width 16 height 16
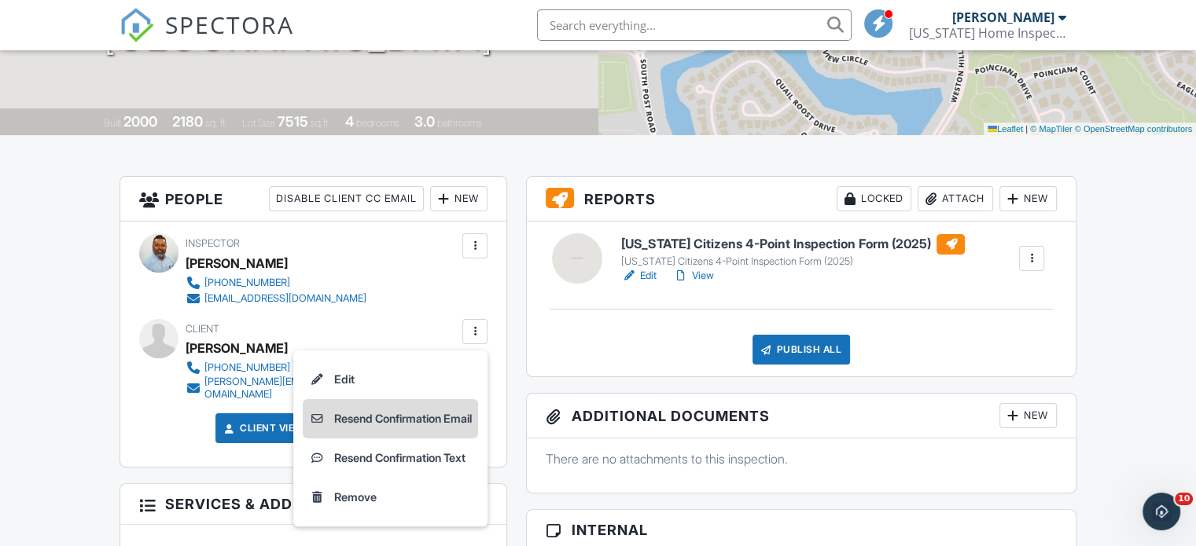
click at [419, 423] on li "Resend Confirmation Email" at bounding box center [390, 418] width 175 height 39
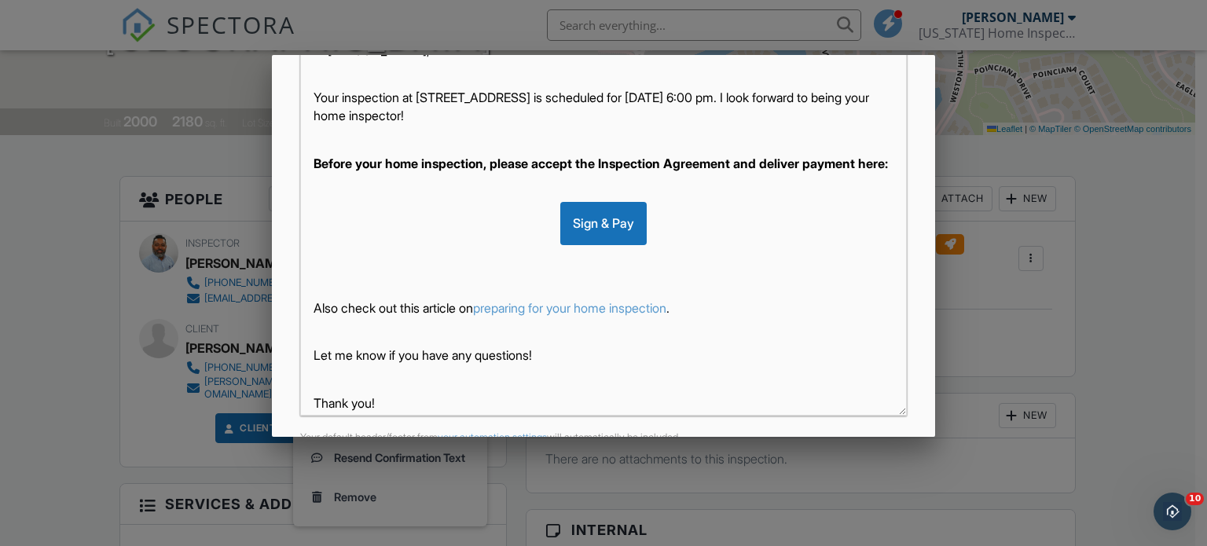
scroll to position [390, 0]
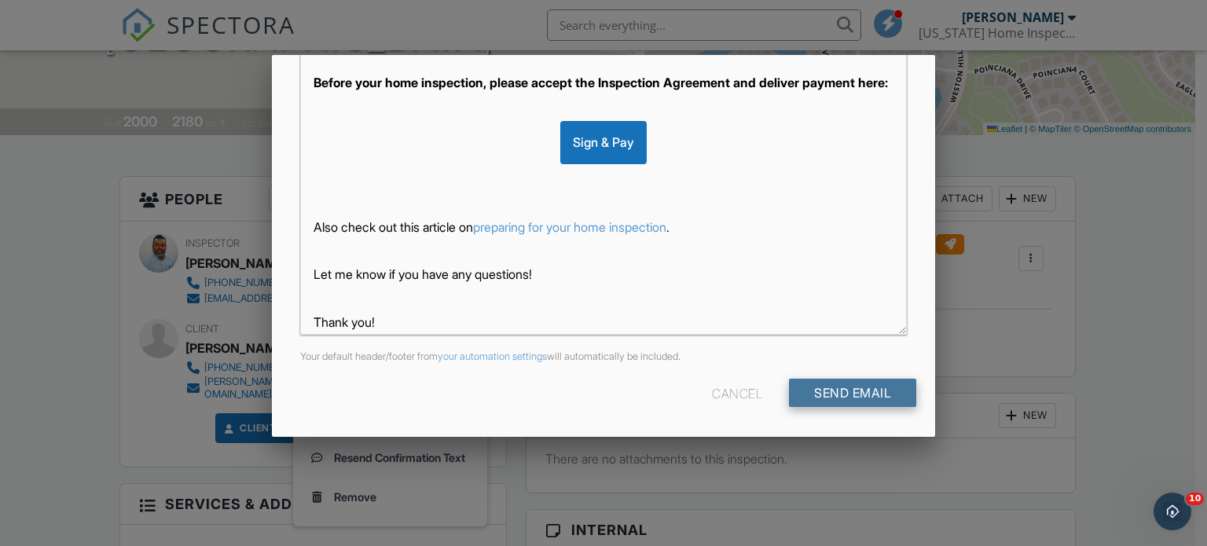
click at [858, 391] on input "Send Email" at bounding box center [852, 393] width 127 height 28
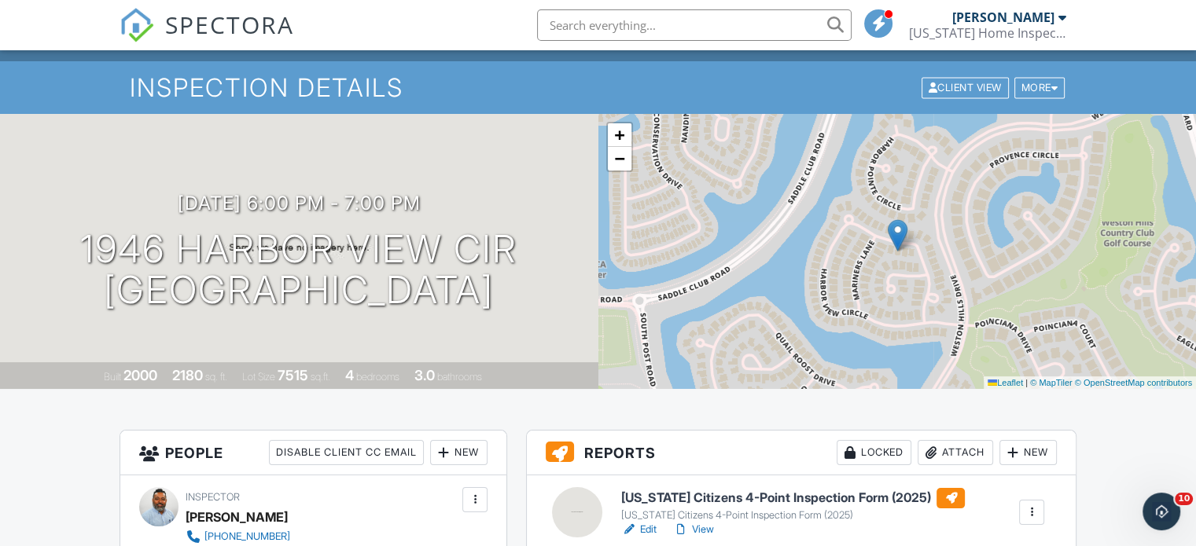
scroll to position [22, 0]
